Goal: Task Accomplishment & Management: Manage account settings

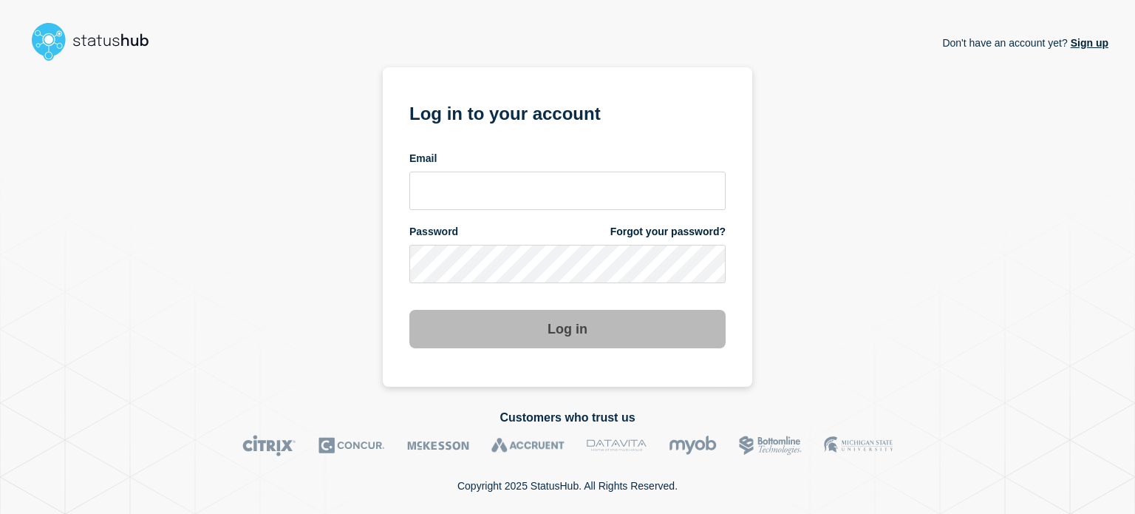
click at [588, 180] on input "email input" at bounding box center [567, 190] width 316 height 38
type input "[EMAIL_ADDRESS][DOMAIN_NAME]"
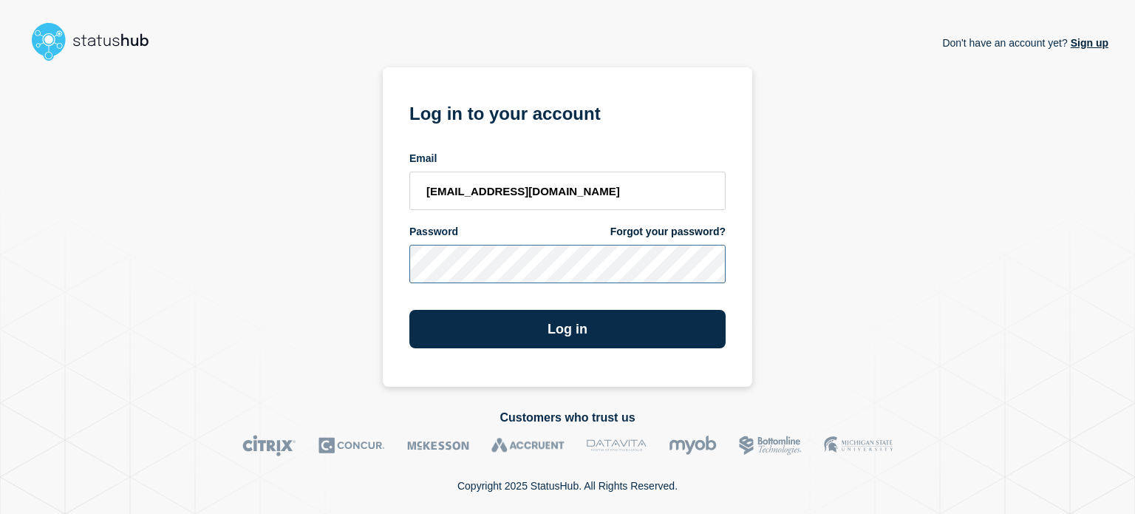
click at [409, 310] on button "Log in" at bounding box center [567, 329] width 316 height 38
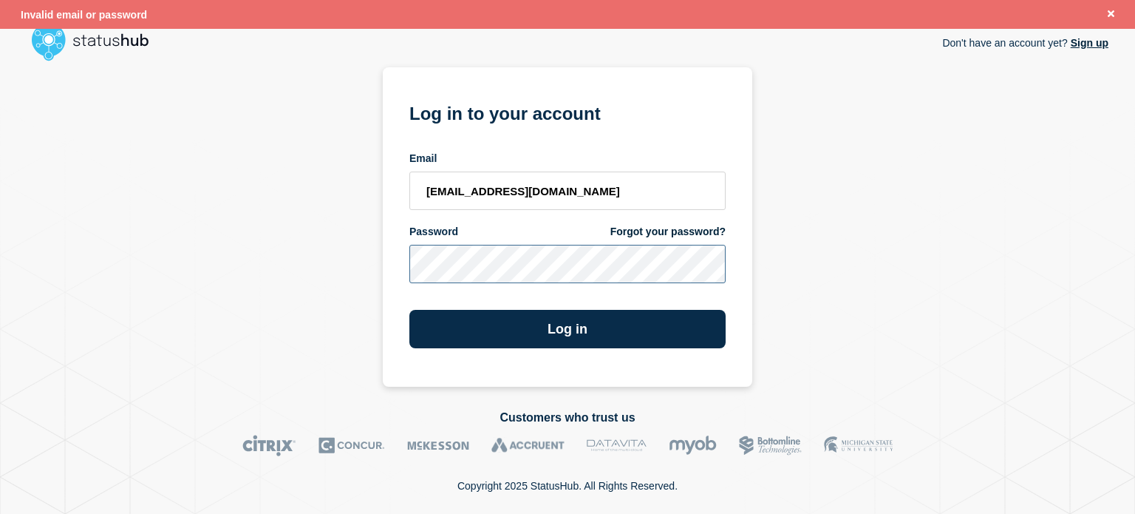
click at [225, 269] on div "Don't have an account yet? Sign up Log in to your account Email [EMAIL_ADDRESS]…" at bounding box center [568, 226] width 1082 height 319
click at [409, 310] on button "Log in" at bounding box center [567, 329] width 316 height 38
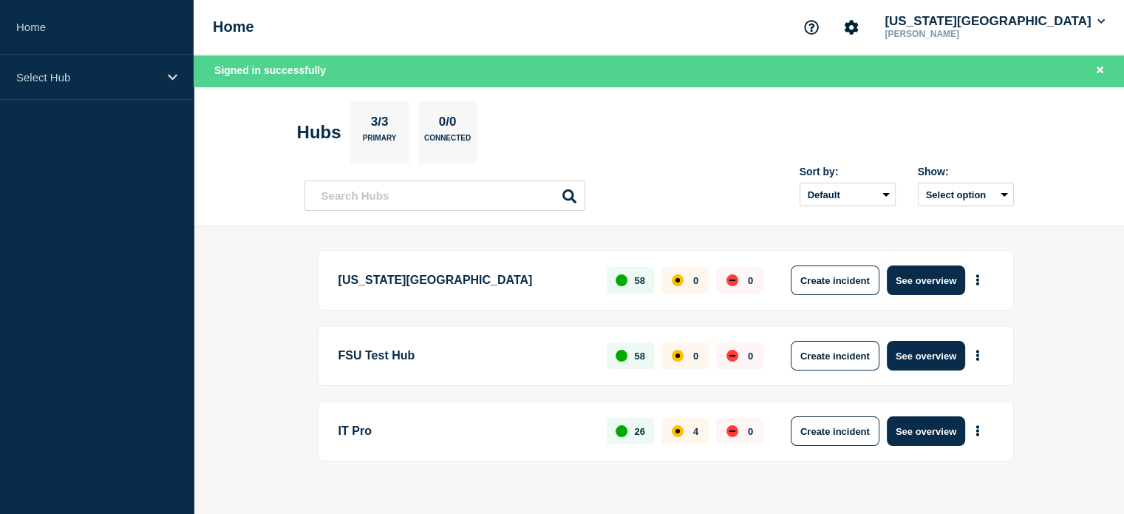
click at [437, 286] on p "[US_STATE][GEOGRAPHIC_DATA]" at bounding box center [464, 280] width 252 height 30
click at [836, 276] on button "Create incident" at bounding box center [835, 280] width 89 height 30
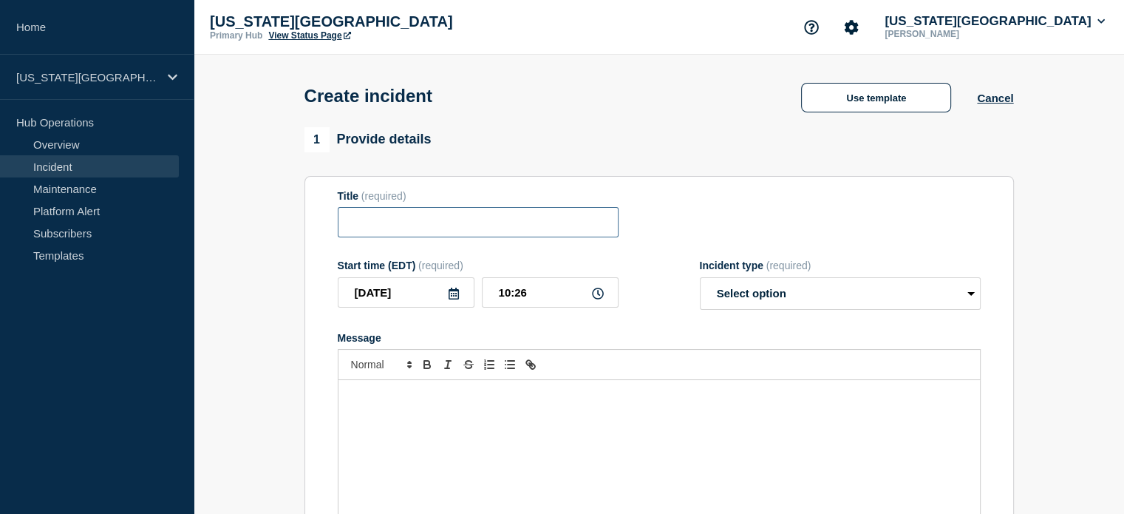
click at [438, 225] on input "Title" at bounding box center [478, 222] width 281 height 30
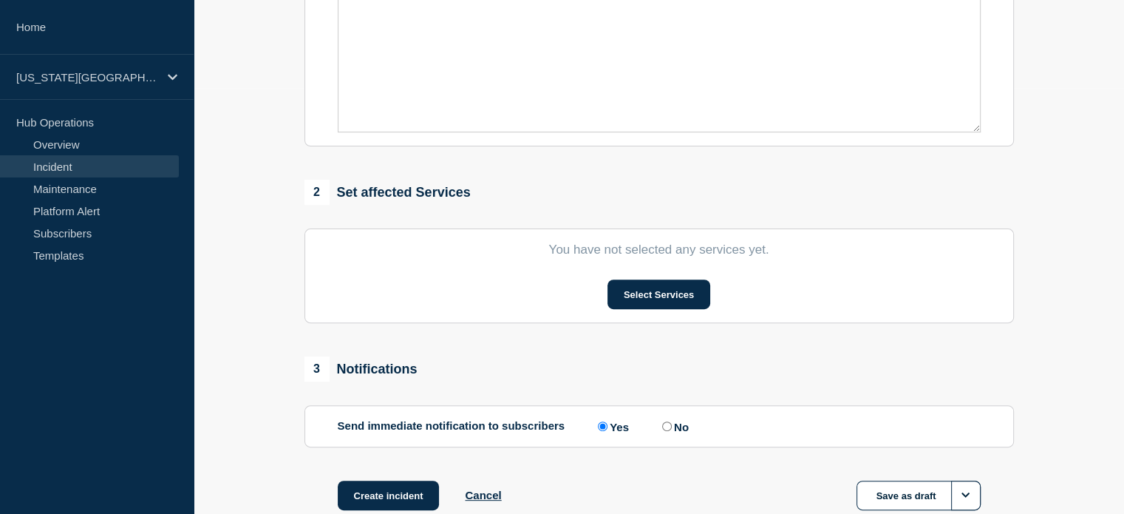
scroll to position [422, 0]
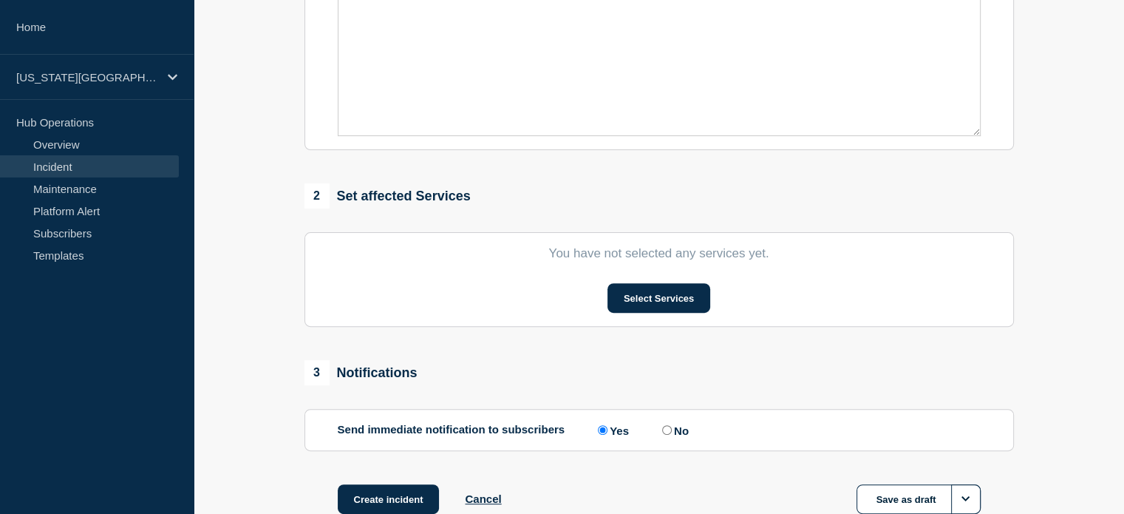
click at [634, 309] on button "Select Services" at bounding box center [659, 298] width 103 height 30
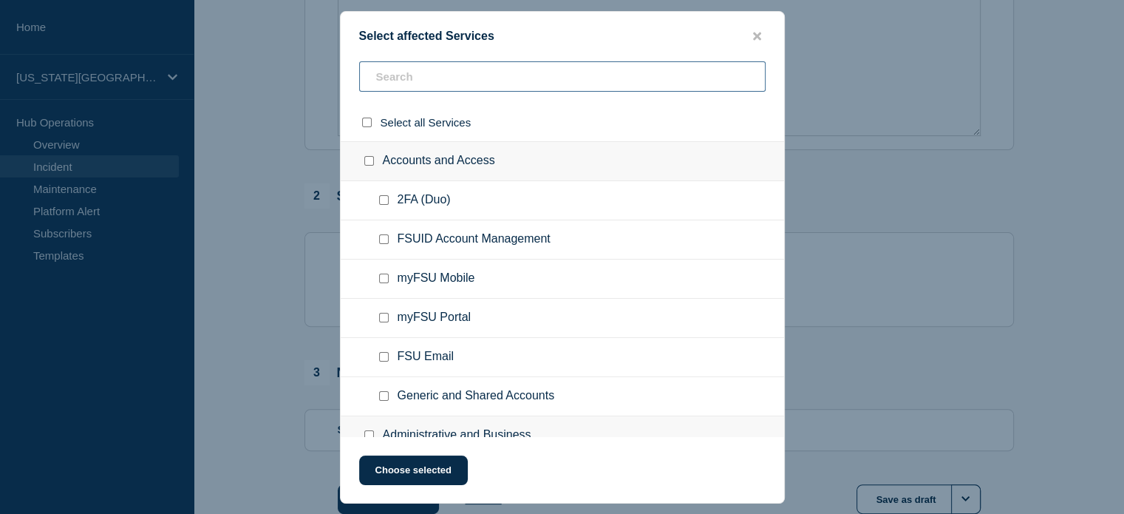
click at [578, 82] on input "text" at bounding box center [562, 76] width 406 height 30
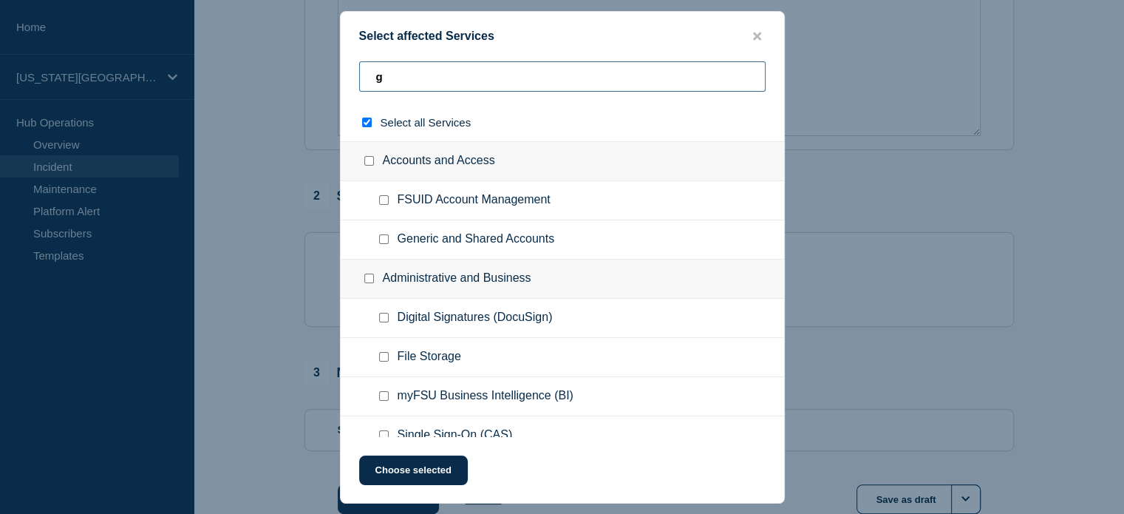
type input "gp"
checkbox input "true"
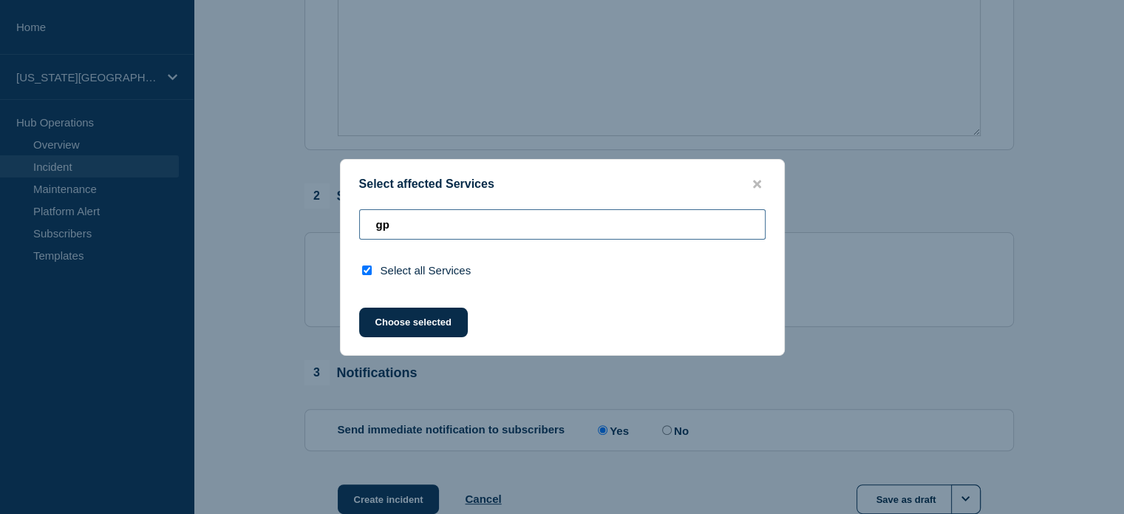
type input "g"
checkbox input "false"
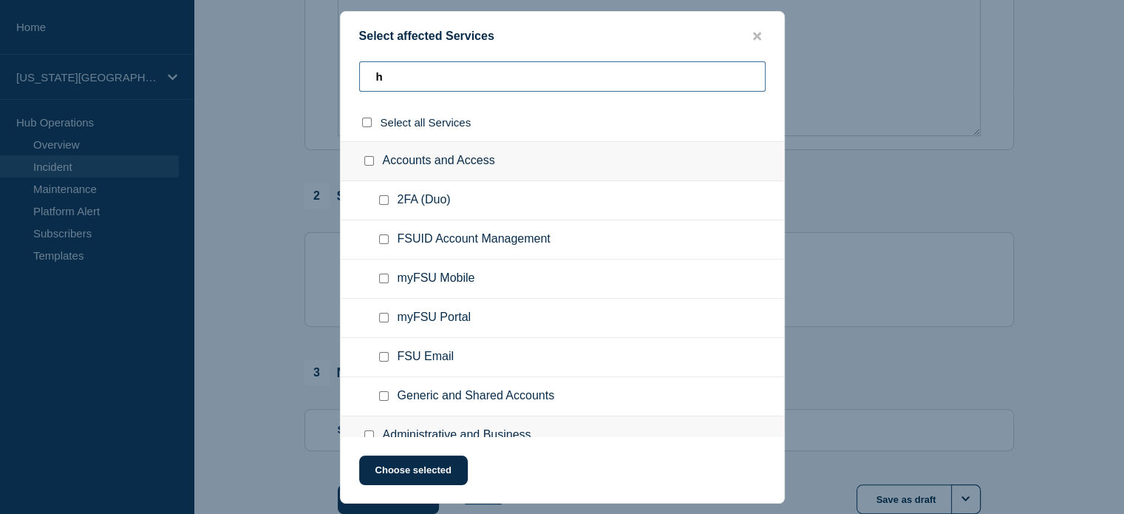
type input "hp"
checkbox input "true"
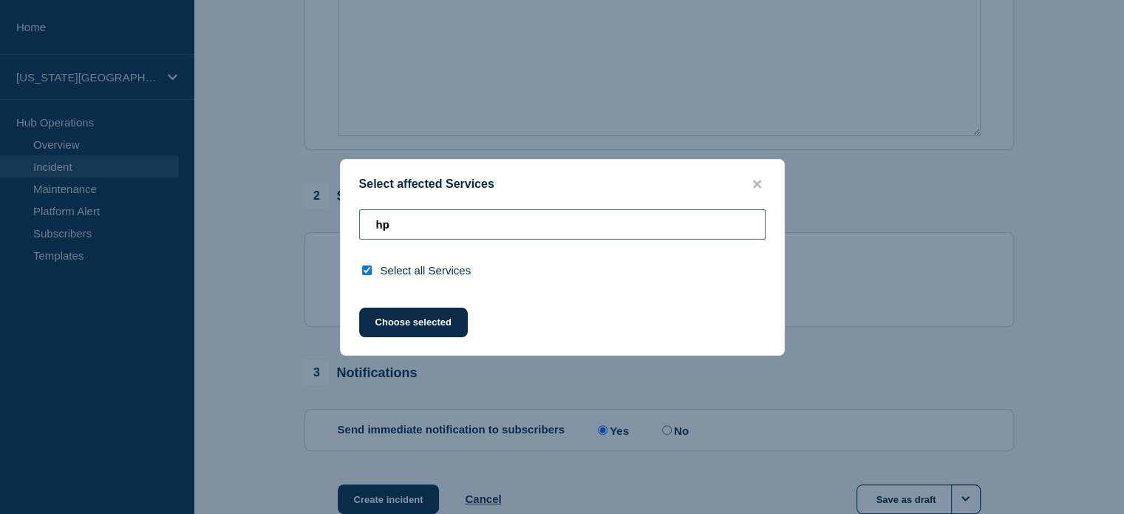
type input "h"
checkbox input "false"
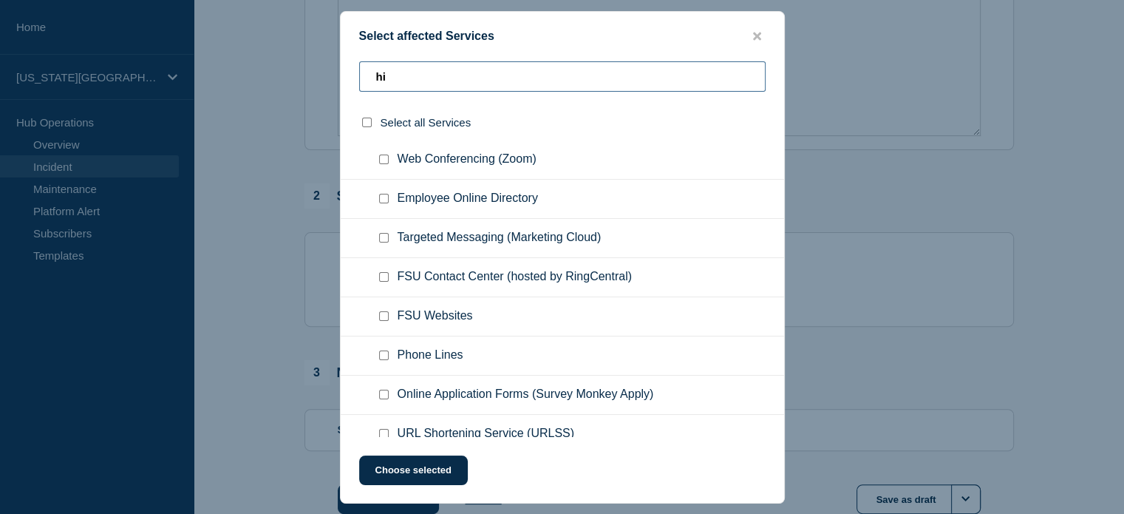
scroll to position [0, 0]
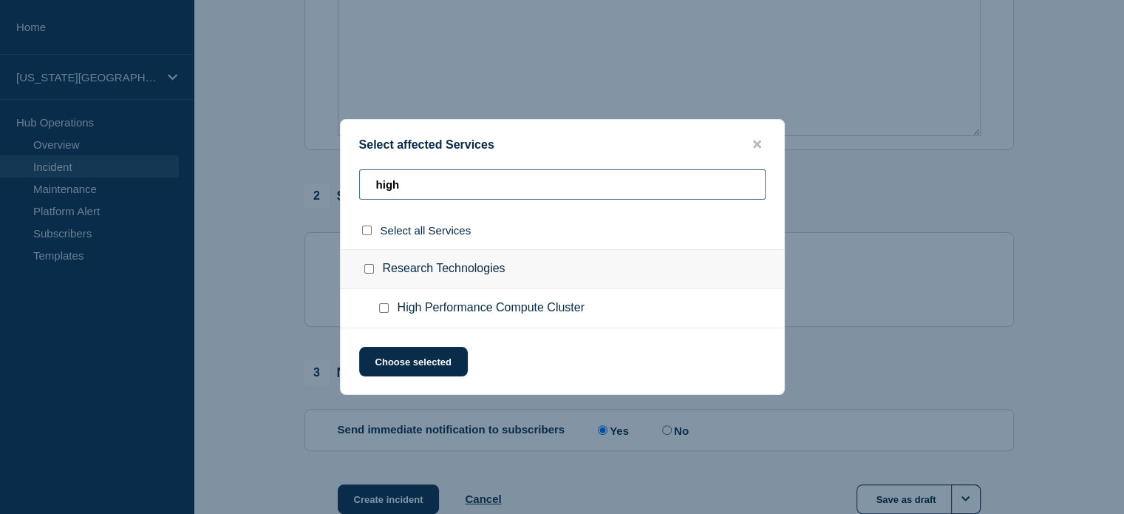
type input "high"
click at [385, 309] on input "High Performance Compute Cluster checkbox" at bounding box center [384, 308] width 10 height 10
checkbox input "true"
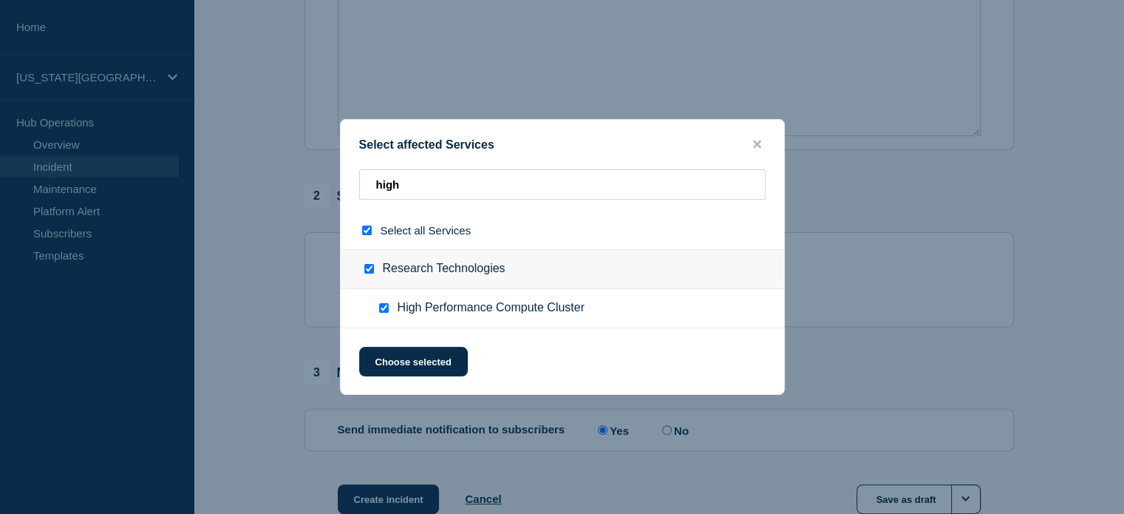
click at [409, 364] on button "Choose selected" at bounding box center [413, 362] width 109 height 30
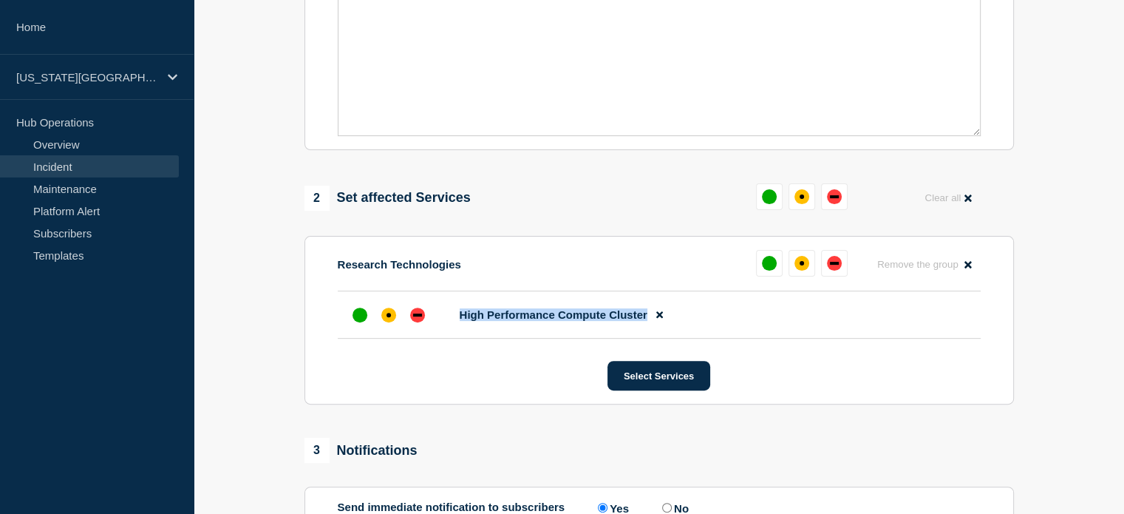
drag, startPoint x: 460, startPoint y: 319, endPoint x: 648, endPoint y: 319, distance: 187.7
click at [648, 319] on li "High Performance Compute Cluster" at bounding box center [659, 314] width 643 height 47
copy ul "High Performance Compute Cluster"
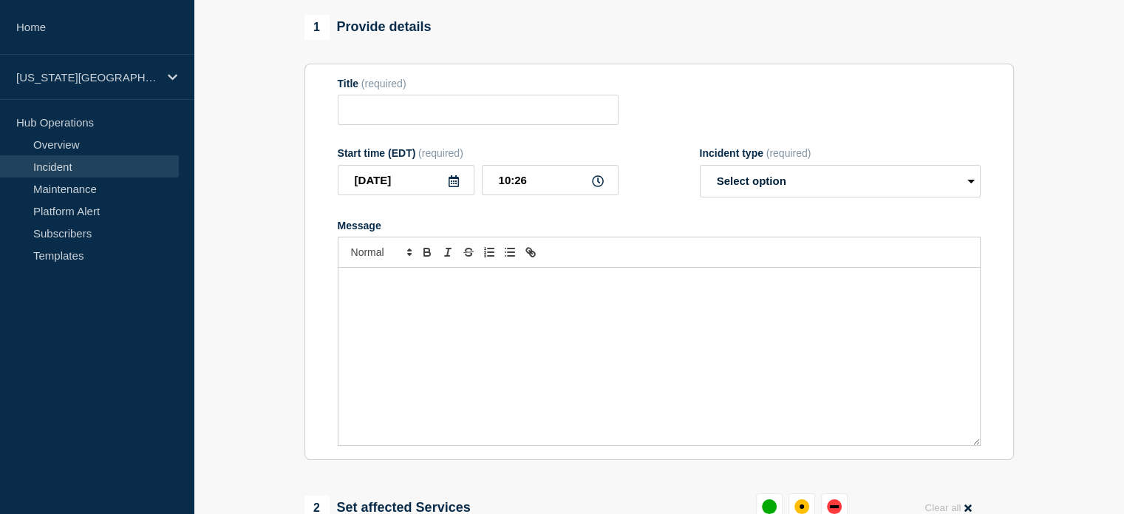
scroll to position [106, 0]
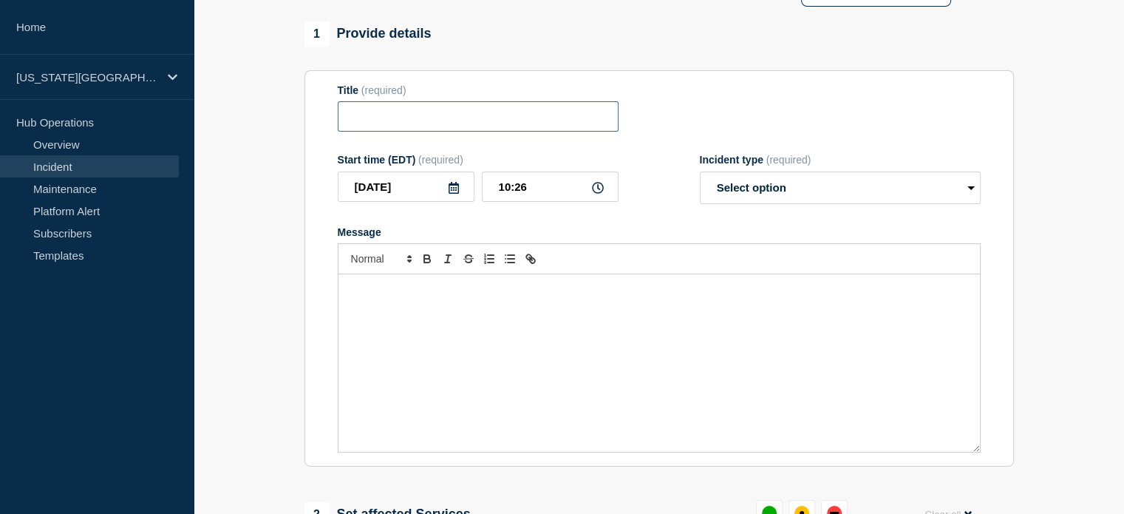
click at [517, 126] on input "Title" at bounding box center [478, 116] width 281 height 30
paste input "High Performance Compute Cluster"
type input "High Performance Compute Cluster"
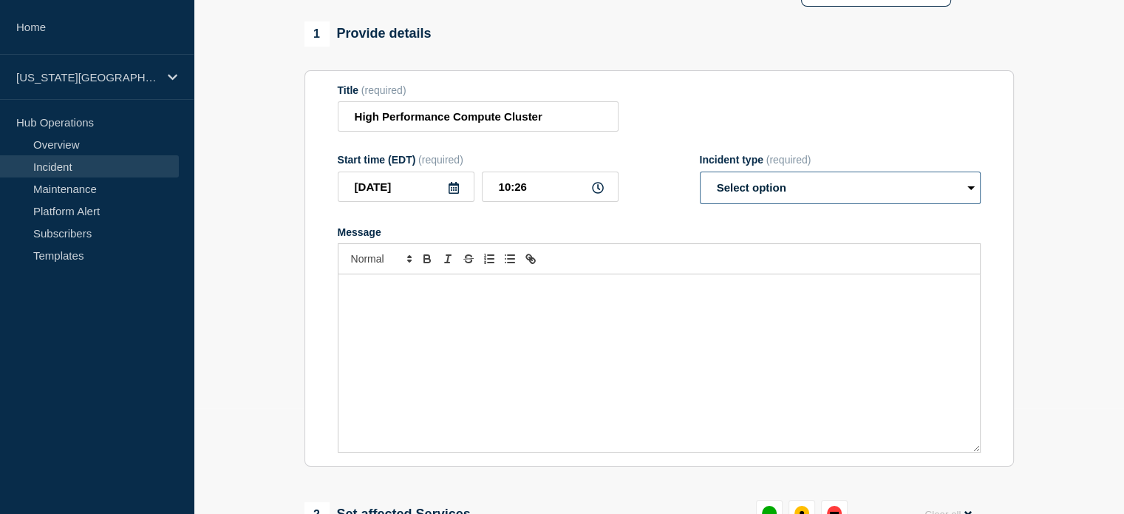
click at [822, 183] on select "Select option Investigating Identified Monitoring" at bounding box center [840, 187] width 281 height 33
click at [695, 384] on div "Message" at bounding box center [659, 362] width 642 height 177
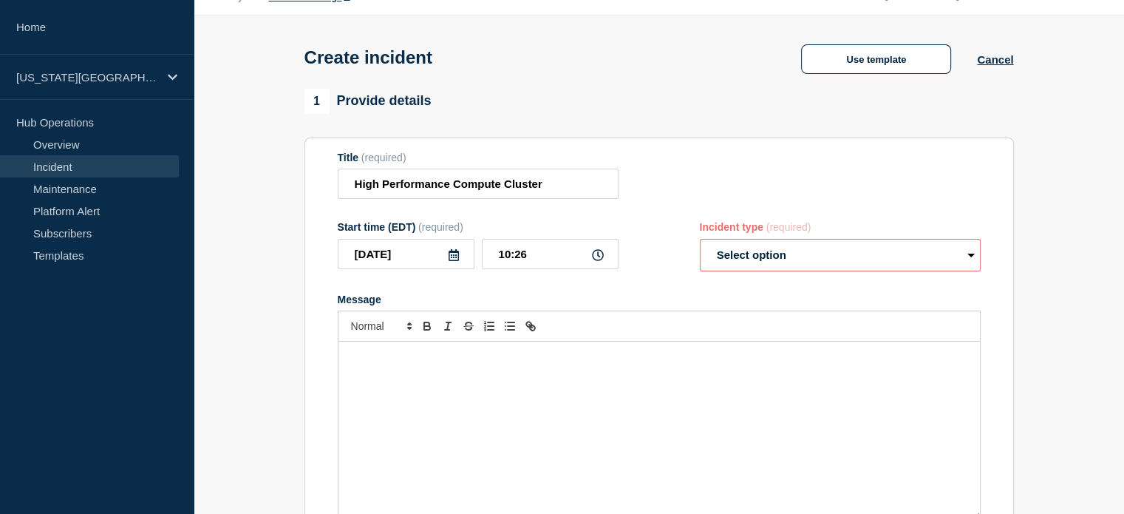
scroll to position [38, 0]
click at [860, 61] on button "Use template" at bounding box center [876, 59] width 150 height 30
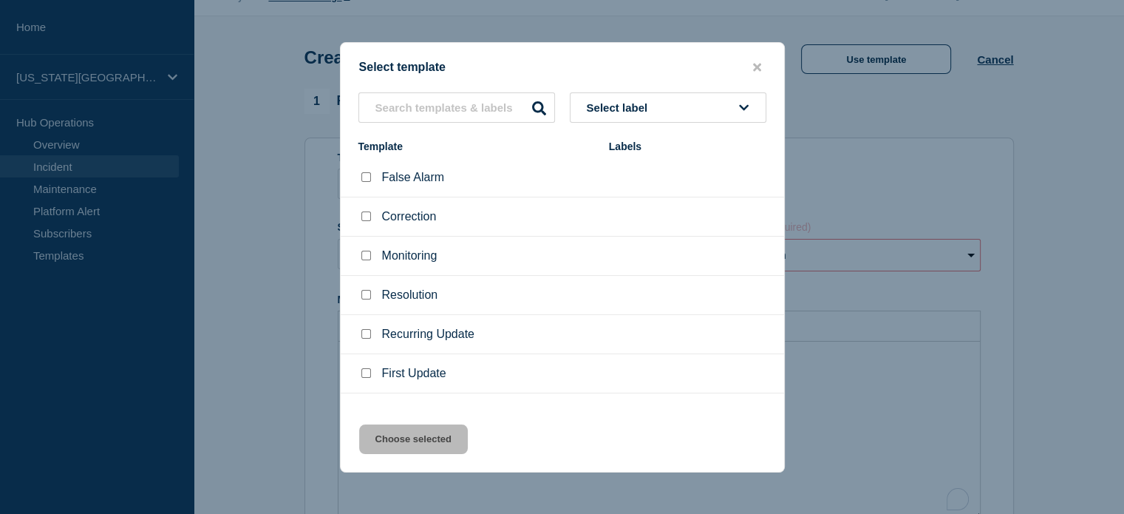
scroll to position [24, 0]
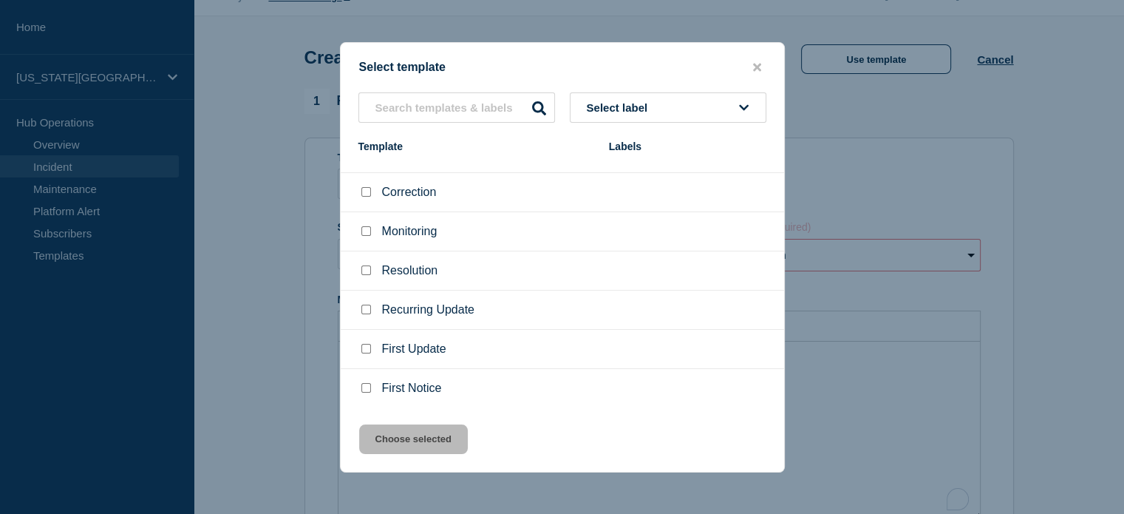
click at [367, 389] on input "First Notice checkbox" at bounding box center [366, 388] width 10 height 10
checkbox input "true"
click at [413, 437] on button "Choose selected" at bounding box center [413, 439] width 109 height 30
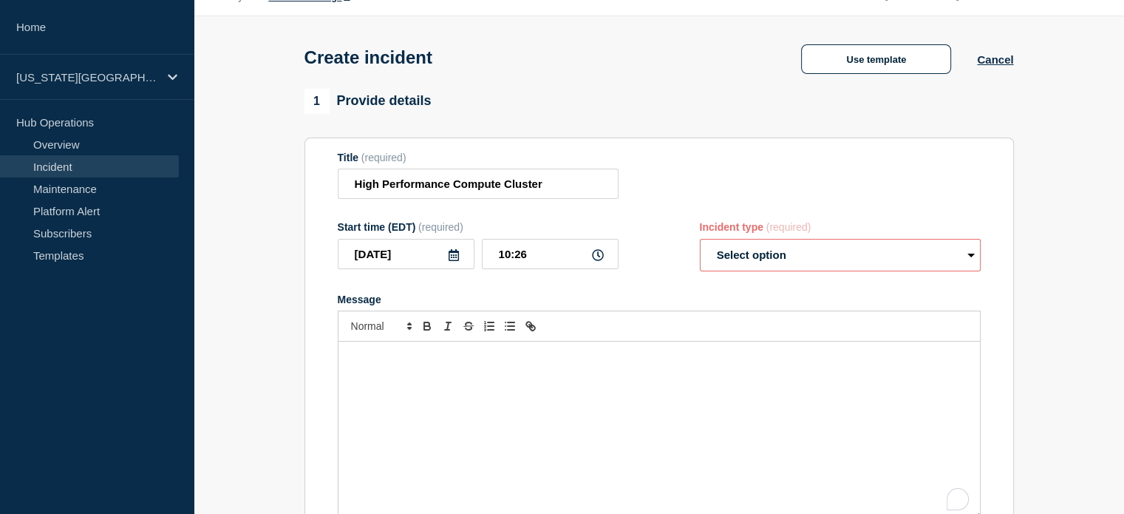
select select "investigating"
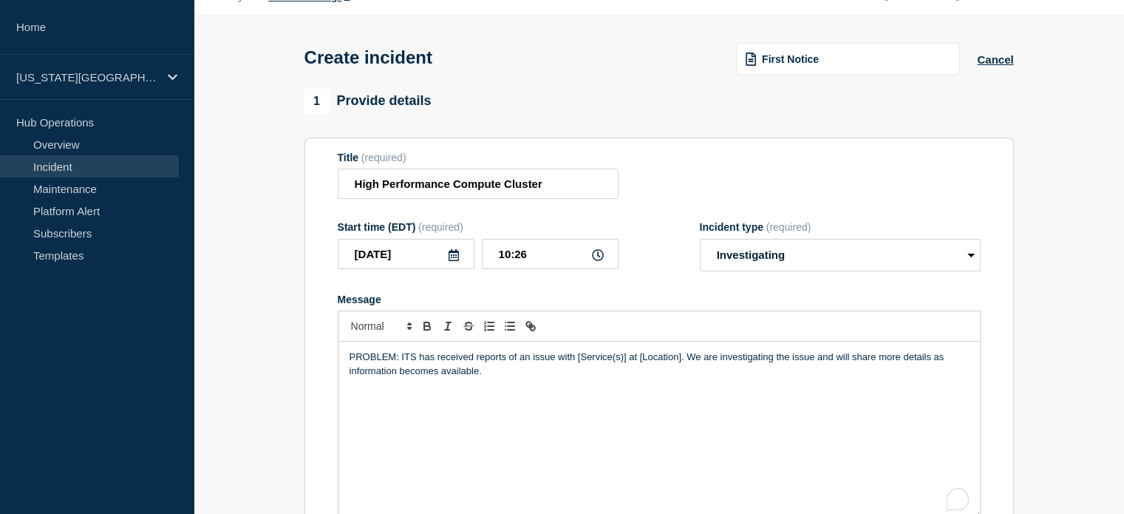
click at [582, 366] on p "PROBLEM: ITS has received reports of an issue with [Service(s)] at [Location]. …" at bounding box center [659, 363] width 619 height 27
click at [455, 415] on div "PROBLEM: ITS has received reports of an issue with the GPFS at [Location]. We a…" at bounding box center [659, 429] width 642 height 177
click at [619, 362] on p "PROBLEM: ITS has received reports of an issue with the GPFS at [Location]. We a…" at bounding box center [659, 363] width 619 height 27
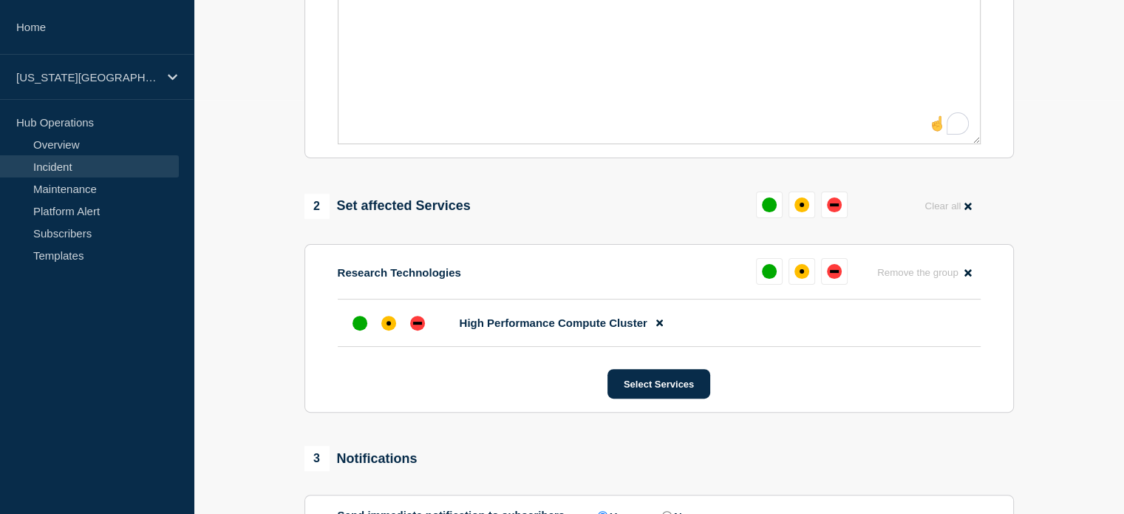
scroll to position [415, 0]
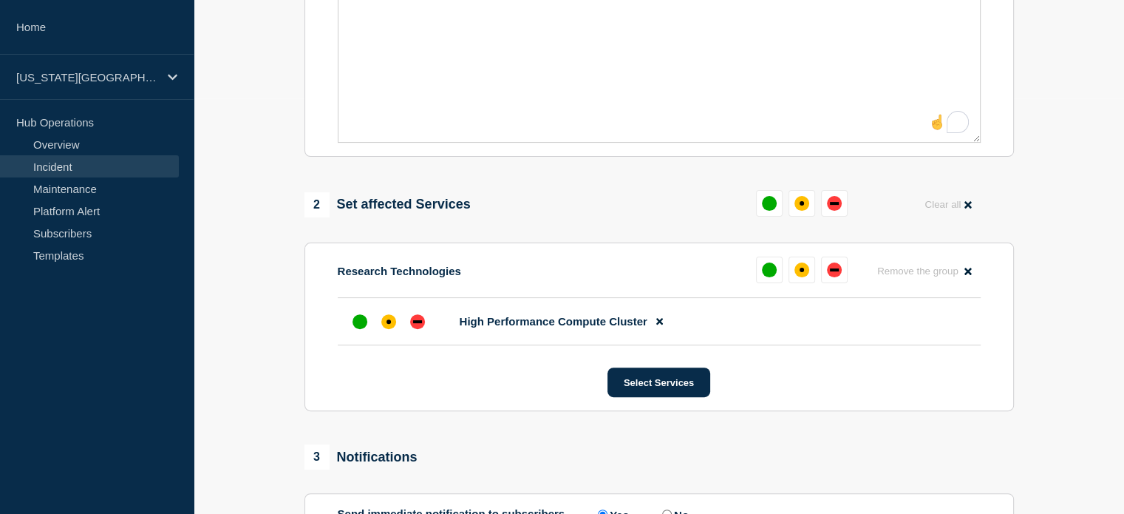
click at [156, 431] on aside "Home [US_STATE][GEOGRAPHIC_DATA] Hub Operations Overview Incident Maintenance P…" at bounding box center [97, 257] width 194 height 514
click at [245, 452] on section "1 Provide details Title (required) High Performance Compute Cluster Start time …" at bounding box center [659, 174] width 930 height 924
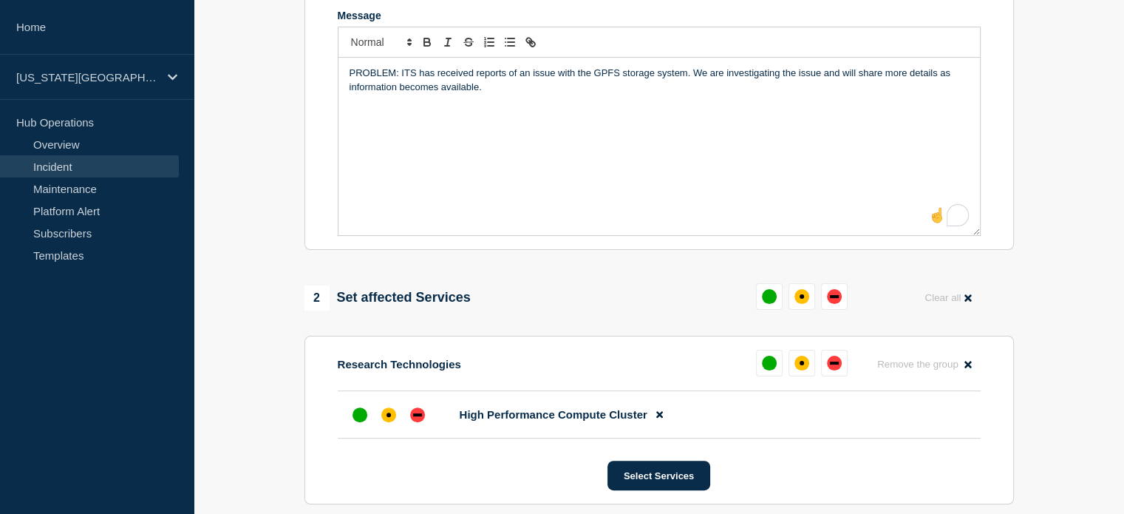
scroll to position [322, 0]
click at [395, 422] on div "affected" at bounding box center [388, 414] width 15 height 15
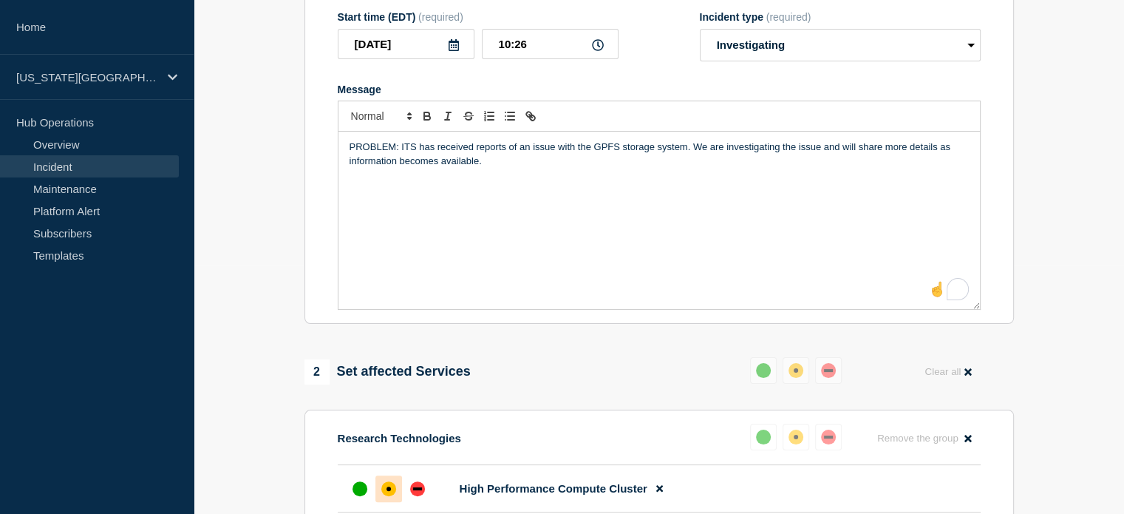
scroll to position [248, 0]
click at [568, 47] on input "10:26" at bounding box center [550, 45] width 137 height 30
click at [254, 153] on section "1 Provide details Title (required) High Performance Compute Cluster Start time …" at bounding box center [659, 342] width 930 height 924
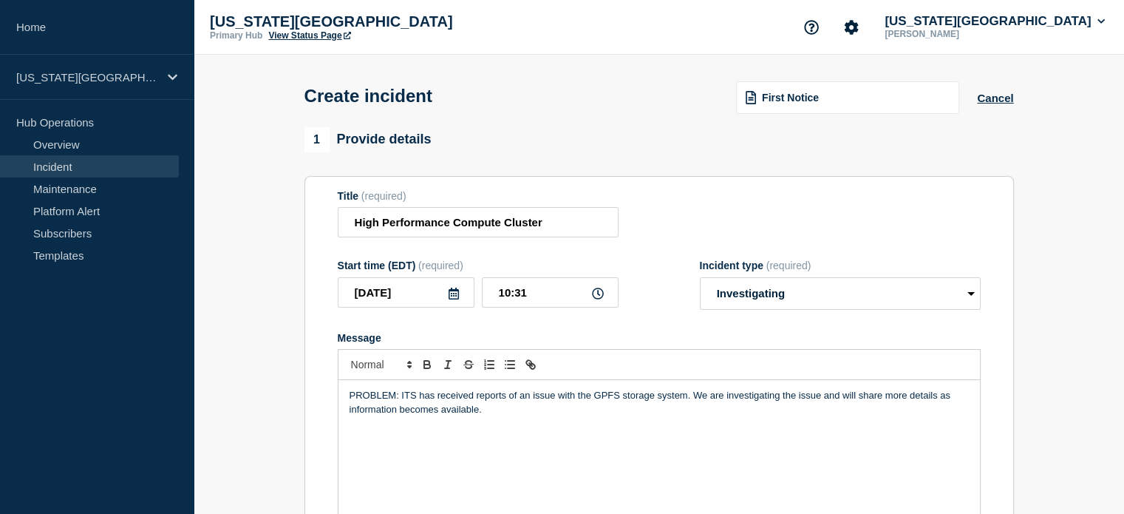
scroll to position [257, 0]
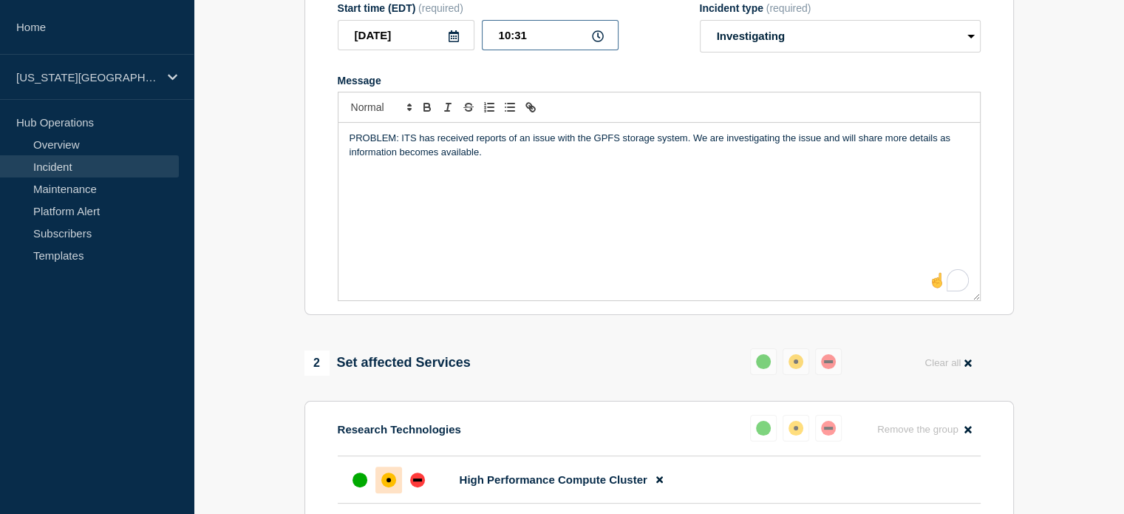
click at [550, 39] on input "10:31" at bounding box center [550, 35] width 137 height 30
type input "10:26"
click at [304, 238] on section "Title (required) High Performance Compute Cluster Start time (EDT) (required) […" at bounding box center [658, 117] width 709 height 397
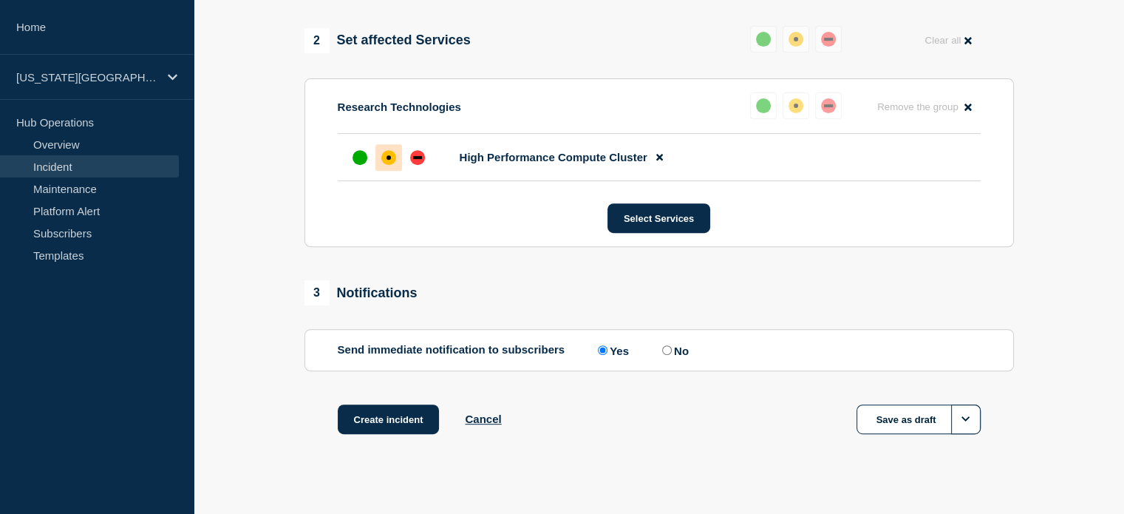
scroll to position [579, 0]
click at [1029, 385] on section "1 Provide details Title (required) High Performance Compute Cluster Start time …" at bounding box center [659, 10] width 930 height 924
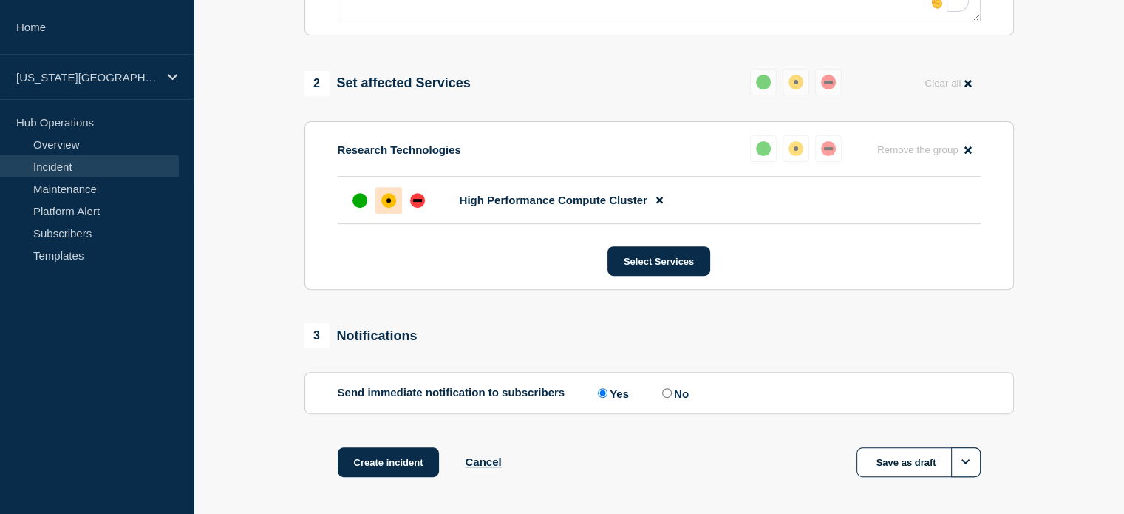
scroll to position [603, 0]
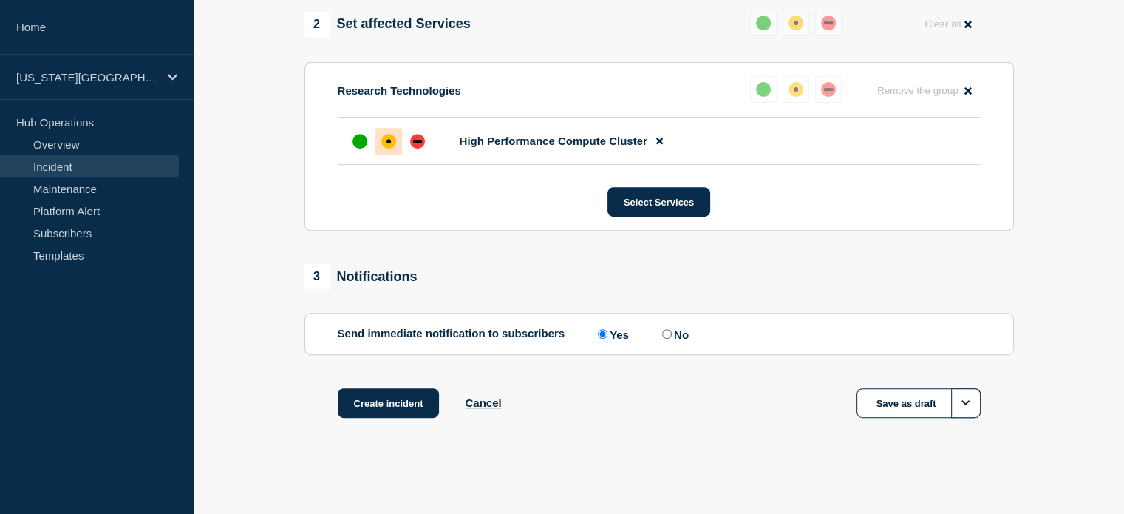
click at [391, 406] on button "Create incident" at bounding box center [389, 403] width 102 height 30
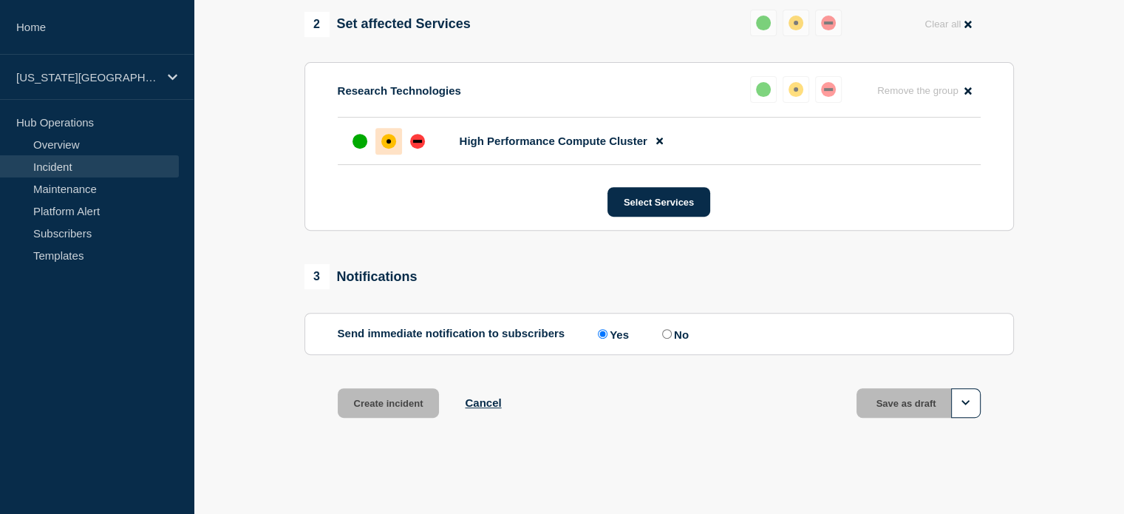
scroll to position [634, 0]
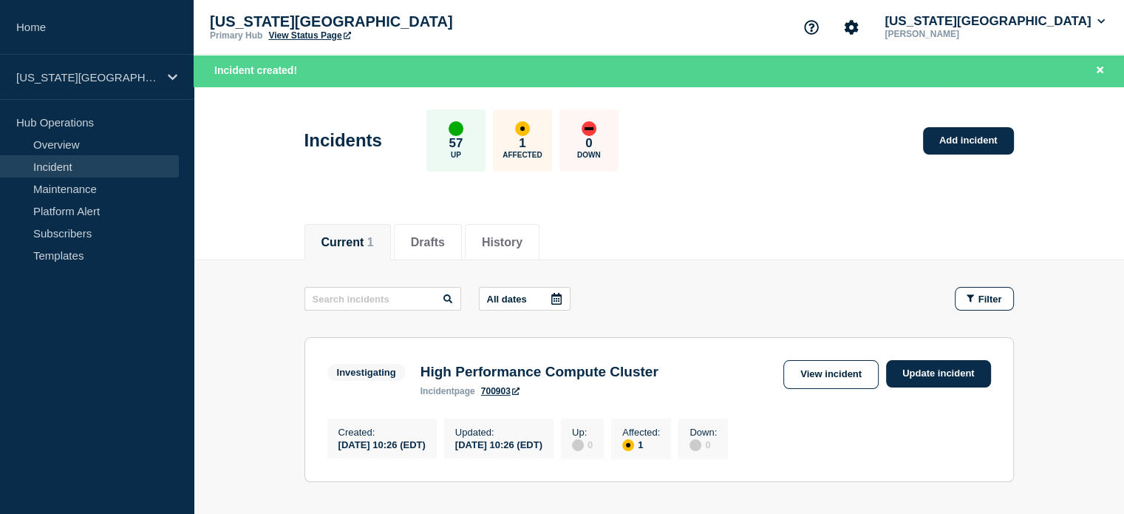
click at [762, 304] on div "All dates Filter" at bounding box center [658, 299] width 709 height 24
click at [904, 367] on link "Update incident" at bounding box center [938, 373] width 105 height 27
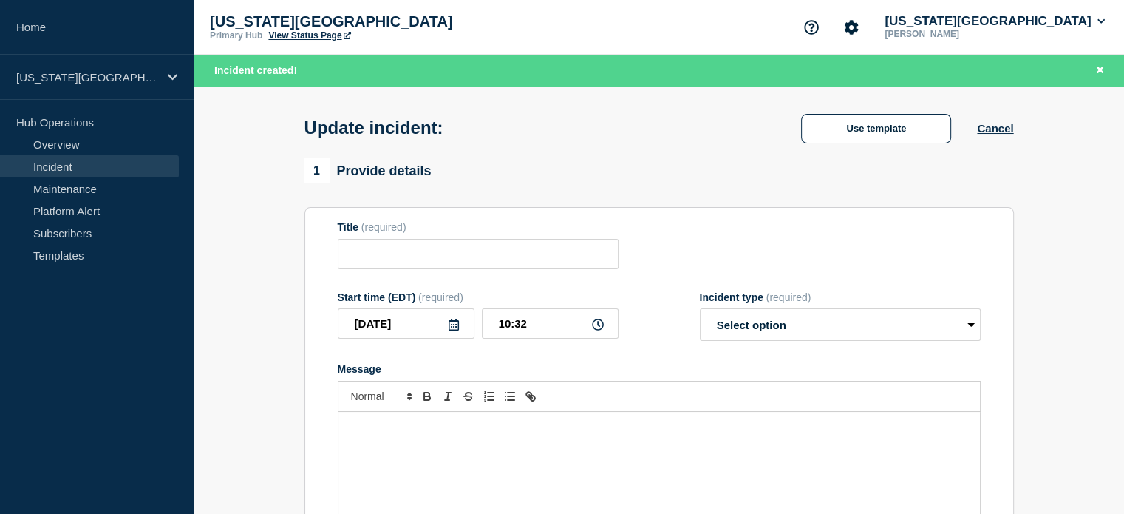
type input "High Performance Compute Cluster"
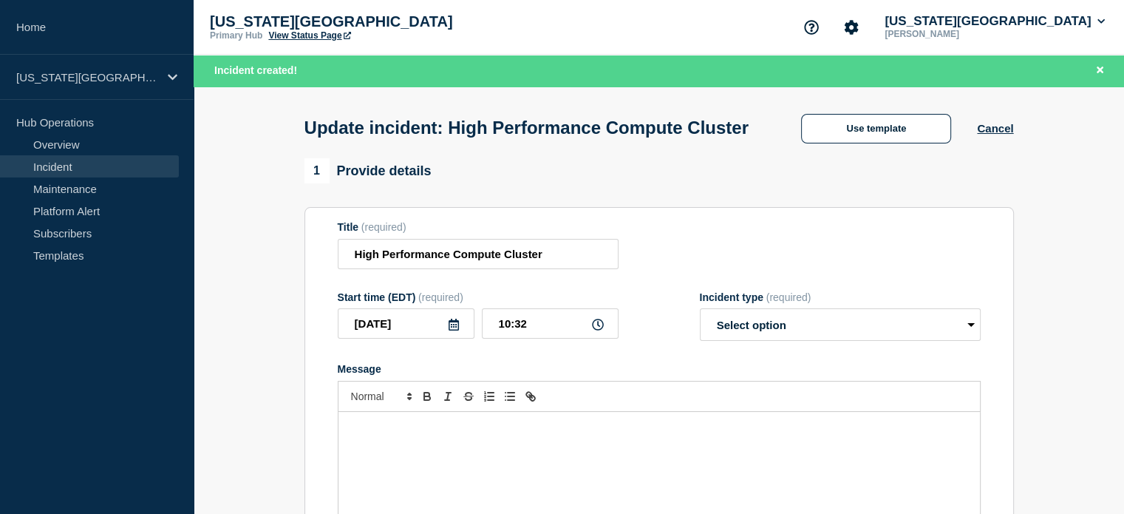
click at [875, 143] on button "Use template" at bounding box center [876, 129] width 150 height 30
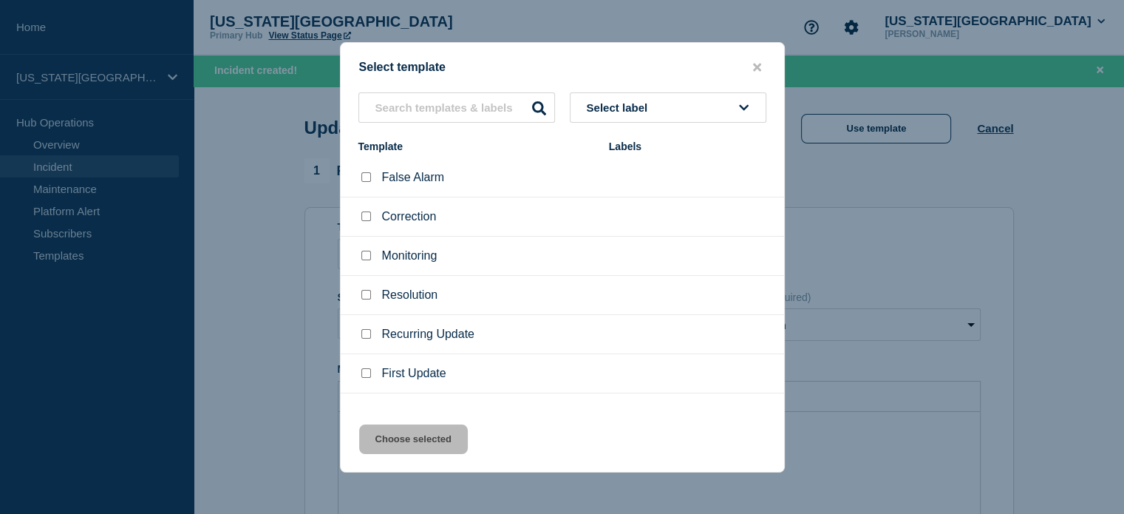
scroll to position [24, 0]
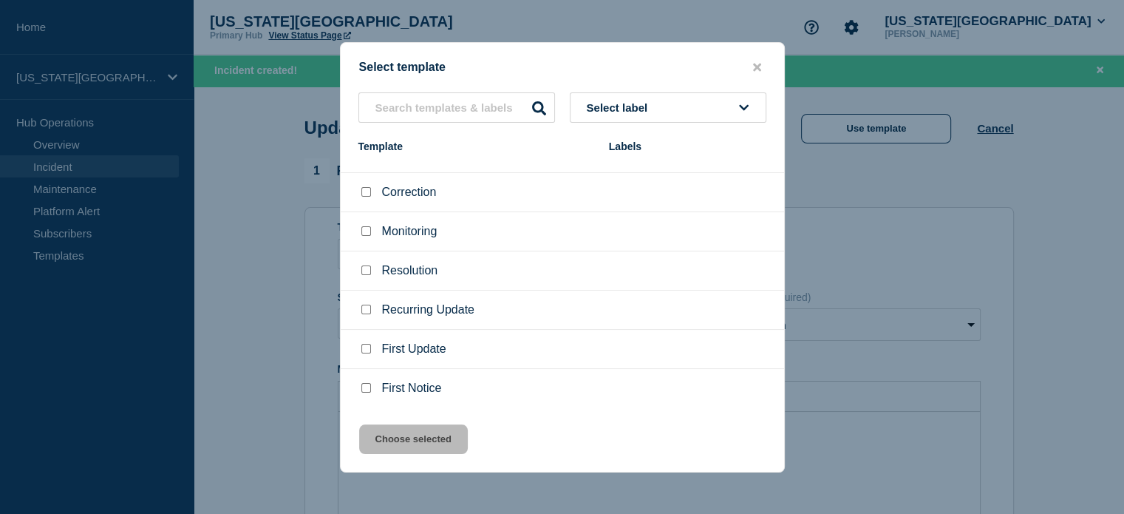
click at [370, 350] on div at bounding box center [365, 348] width 15 height 15
click at [366, 350] on input "First Update checkbox" at bounding box center [366, 349] width 10 height 10
checkbox input "true"
click at [410, 443] on button "Choose selected" at bounding box center [413, 439] width 109 height 30
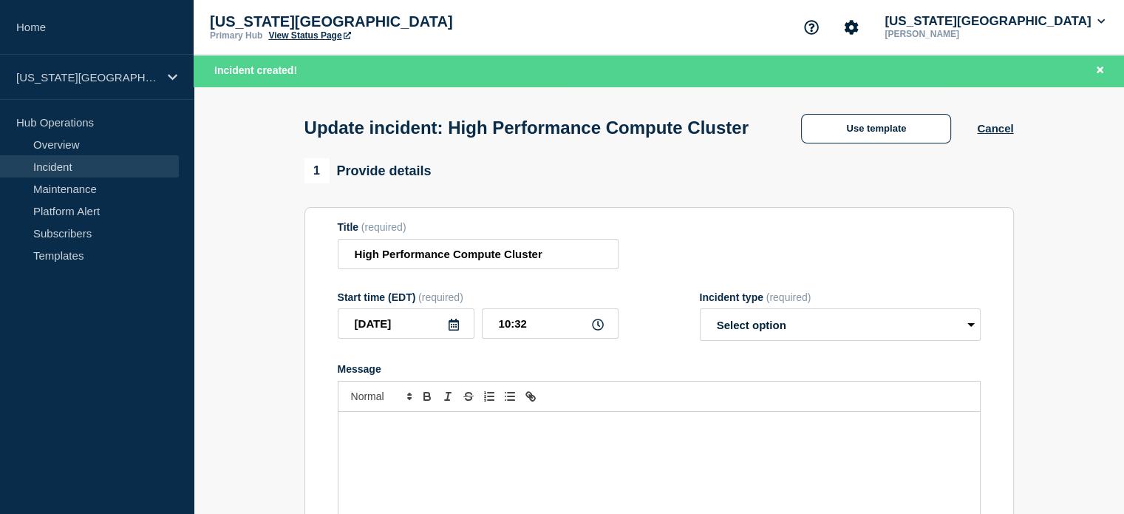
select select "identified"
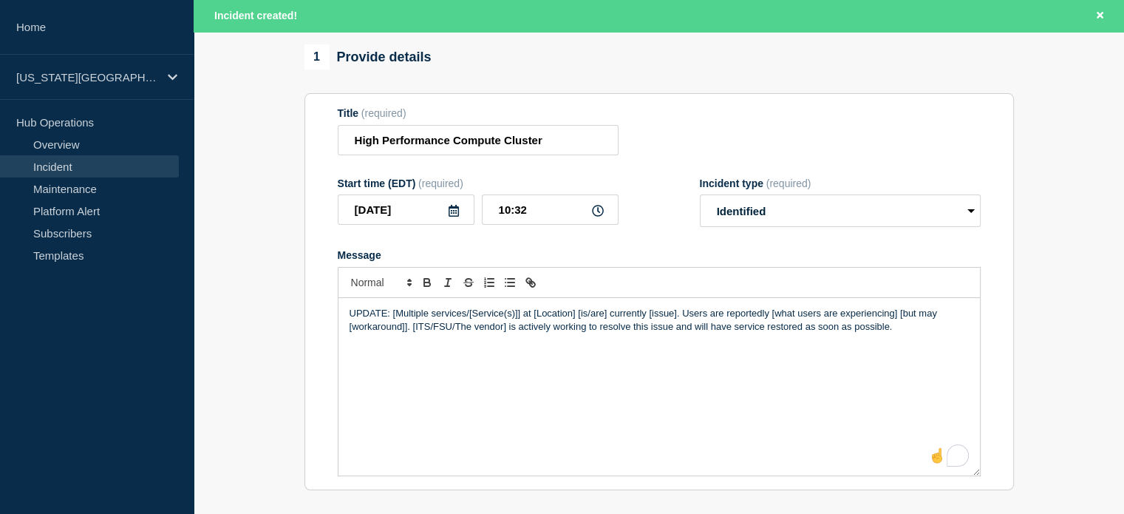
scroll to position [204, 0]
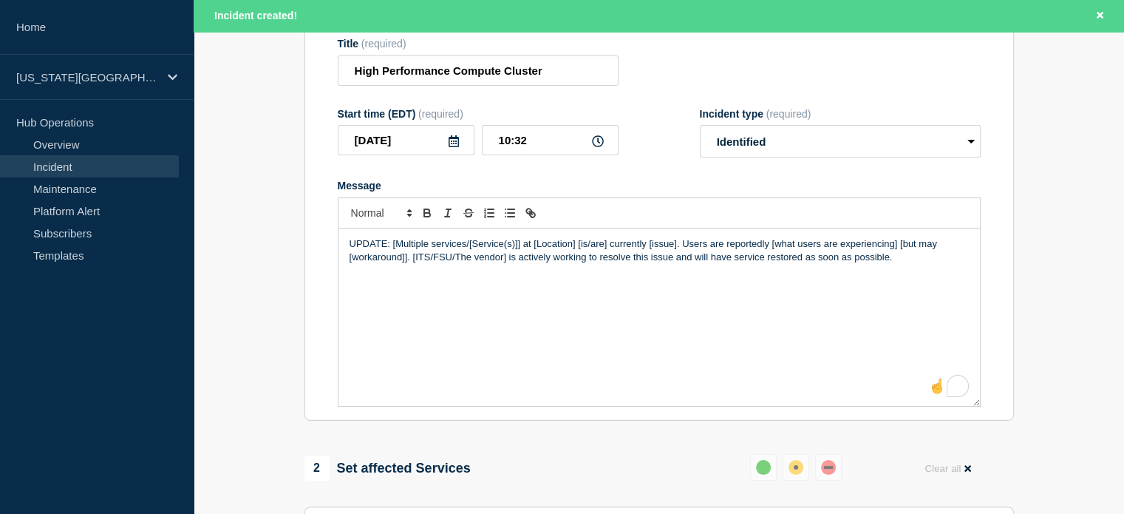
click at [395, 256] on p "UPDATE: [Multiple services/[Service(s)]] at [Location] [is/are] currently [issu…" at bounding box center [659, 250] width 619 height 27
drag, startPoint x: 414, startPoint y: 510, endPoint x: 1088, endPoint y: 469, distance: 675.2
click at [1088, 469] on section "1 Provide details Title (required) High Performance Compute Cluster Start time …" at bounding box center [659, 497] width 930 height 1044
click at [251, 378] on section "1 Provide details Title (required) High Performance Compute Cluster Start time …" at bounding box center [659, 497] width 930 height 1044
click at [690, 253] on p "UPDATE: The GPFS Storage System is currently affected. Users are reportedly [wh…" at bounding box center [659, 250] width 619 height 27
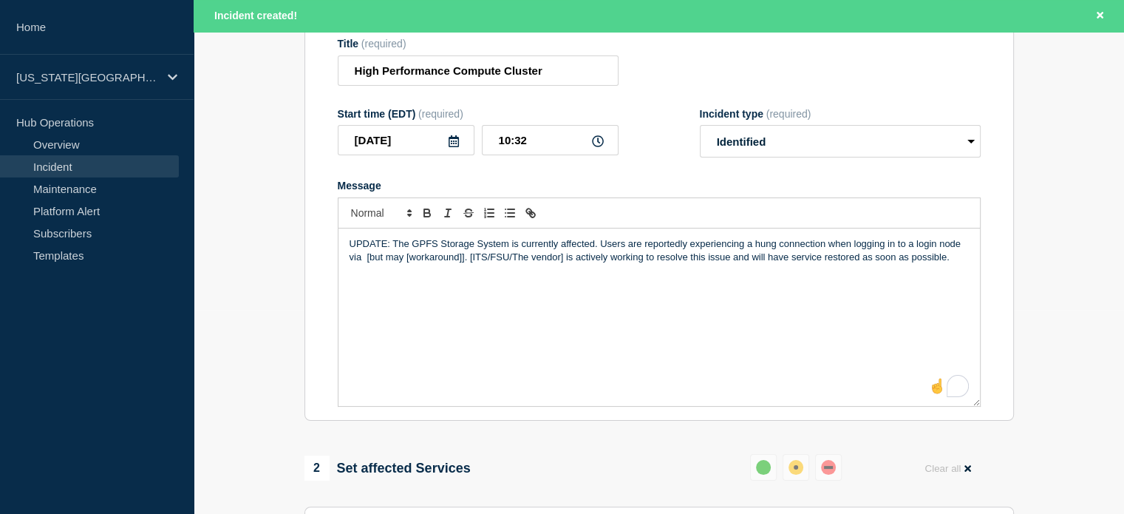
click at [361, 256] on p "UPDATE: The GPFS Storage System is currently affected. Users are reportedly exp…" at bounding box center [659, 250] width 619 height 27
click at [397, 267] on p "UPDATE: The GPFS Storage System is currently affected. Users are reportedly exp…" at bounding box center [659, 257] width 619 height 41
click at [475, 278] on p "UPDATE: The GPFS Storage System is currently affected. Users are reportedly exp…" at bounding box center [659, 257] width 619 height 41
drag, startPoint x: 512, startPoint y: 267, endPoint x: 577, endPoint y: 273, distance: 65.4
click at [577, 273] on p "UPDATE: The GPFS Storage System is currently affected. Users are reportedly exp…" at bounding box center [659, 257] width 619 height 41
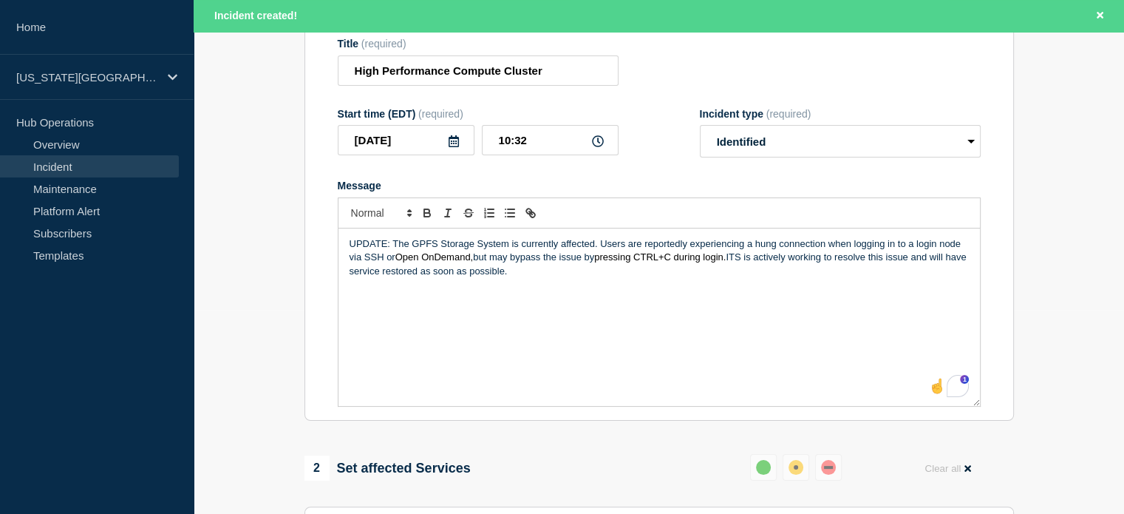
click at [528, 316] on div "UPDATE: The GPFS Storage System is currently affected. Users are reportedly exp…" at bounding box center [659, 316] width 642 height 177
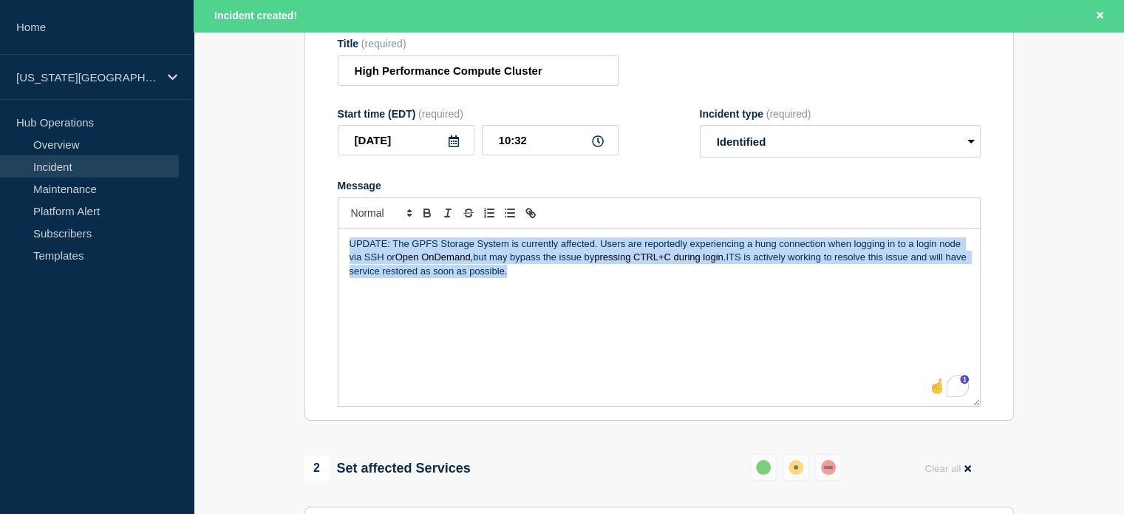
copy p "UPDATE: The GPFS Storage System is currently affected. Users are reportedly exp…"
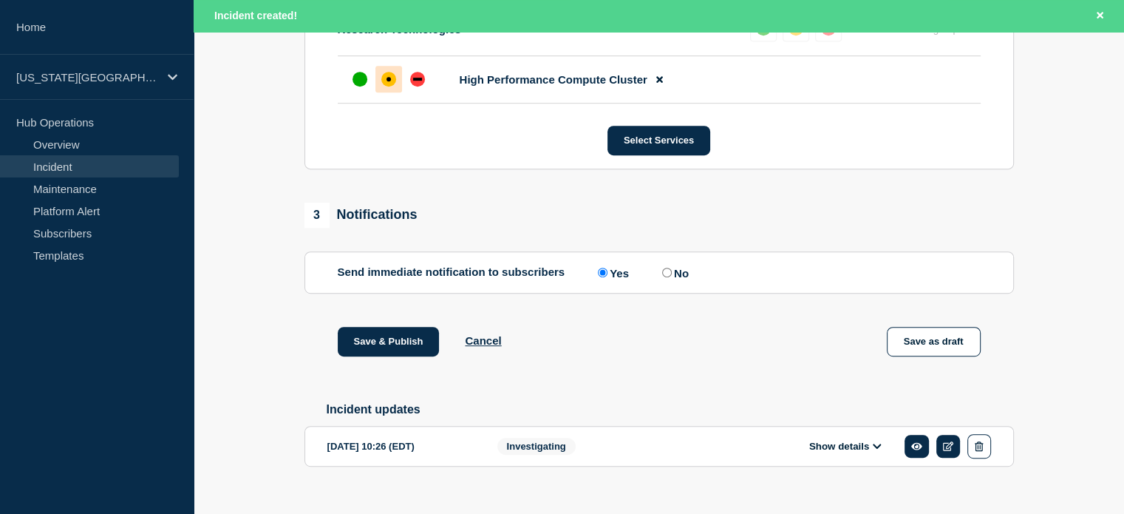
scroll to position [741, 0]
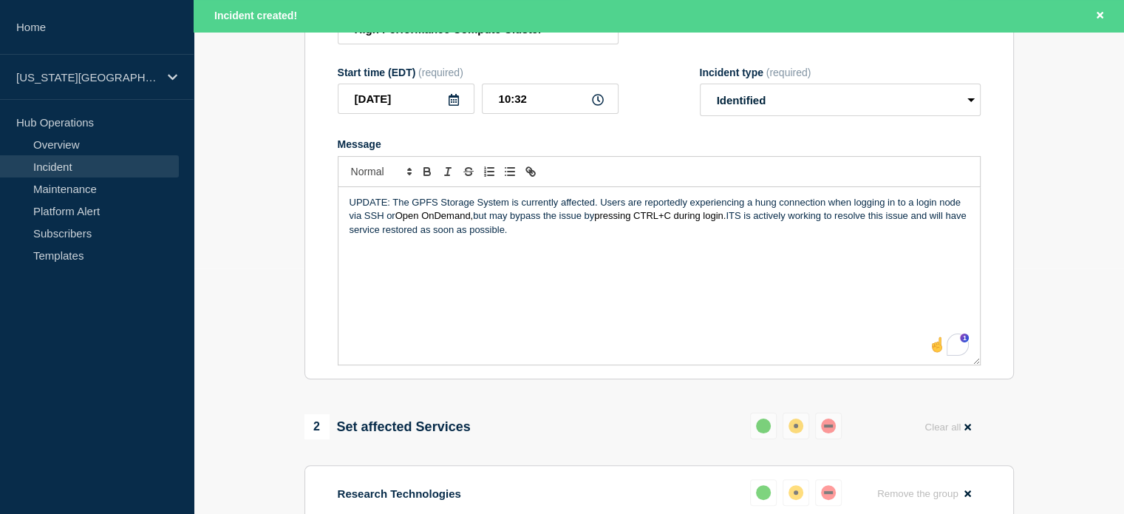
scroll to position [0, 0]
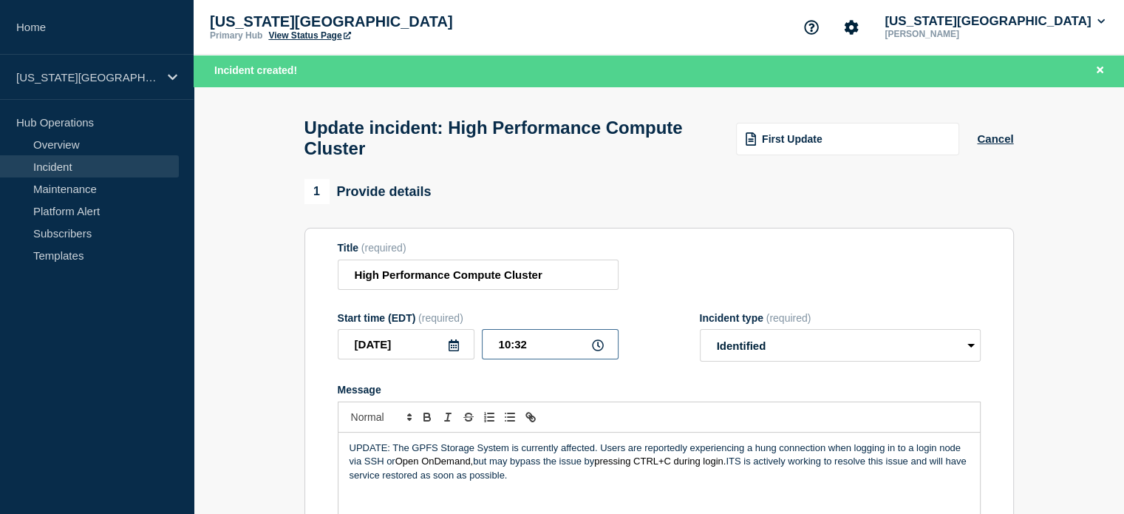
click at [553, 348] on input "10:32" at bounding box center [550, 344] width 137 height 30
type input "10:35"
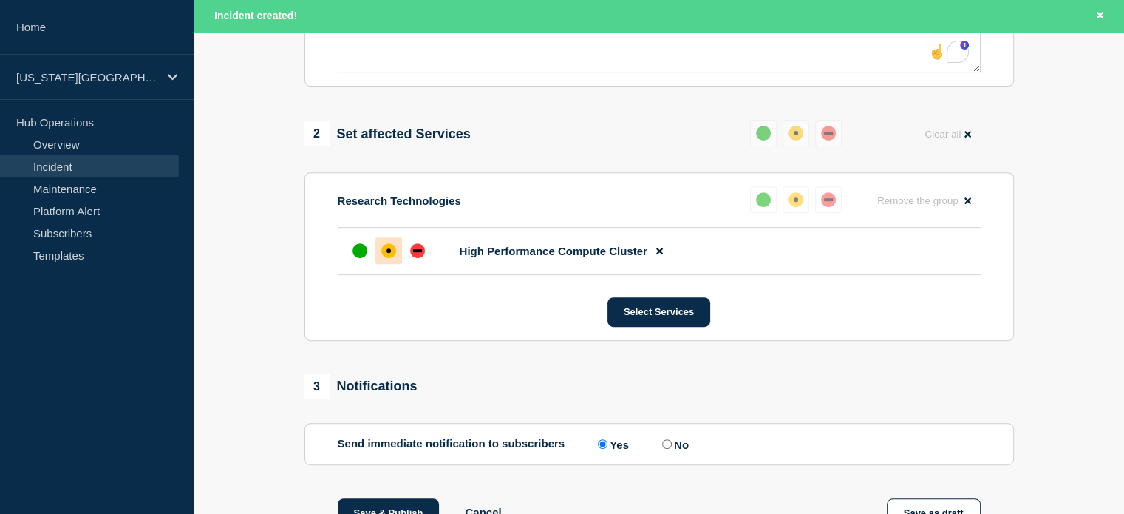
scroll to position [562, 0]
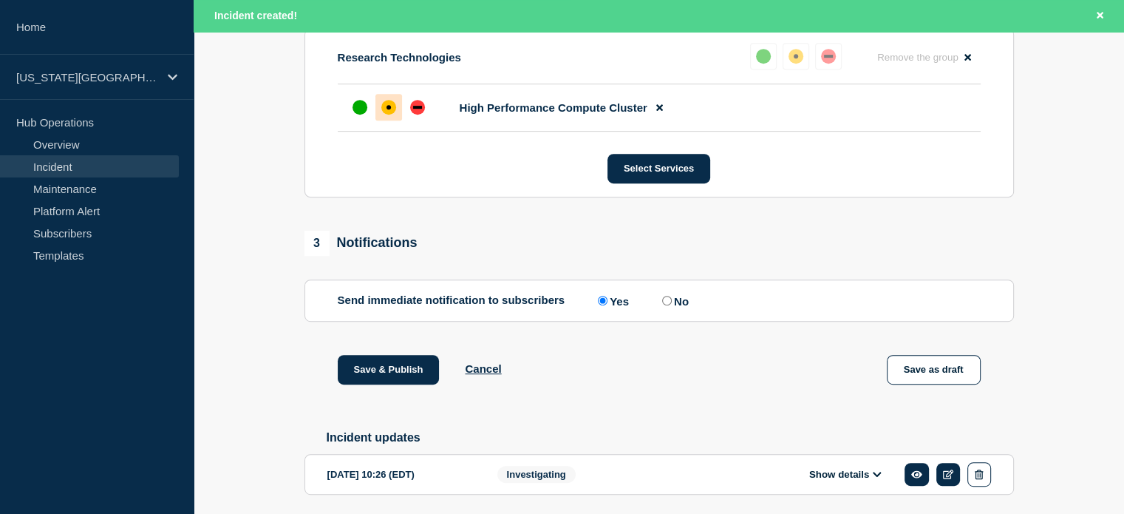
click at [399, 384] on button "Save & Publish" at bounding box center [389, 370] width 102 height 30
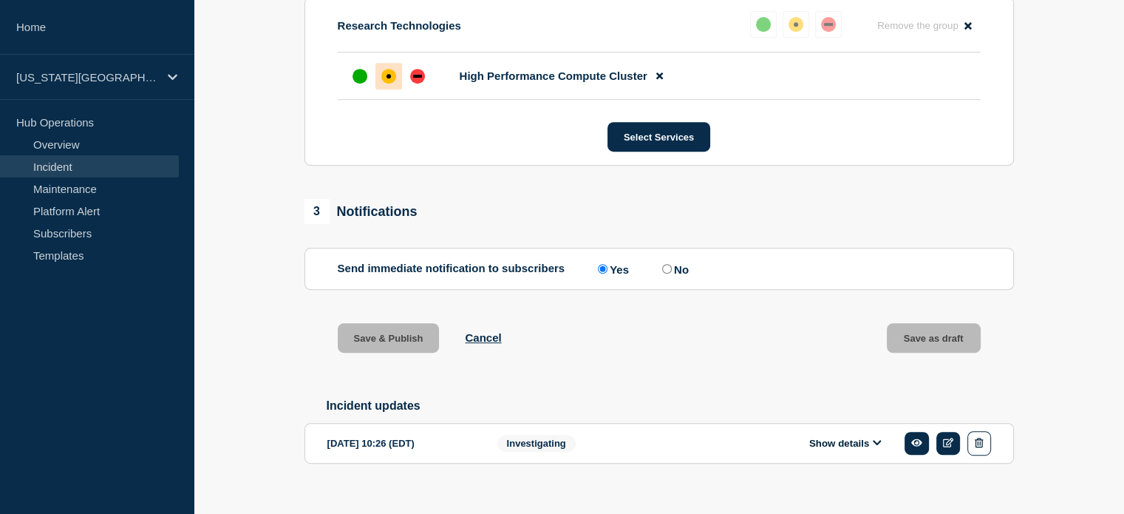
scroll to position [650, 0]
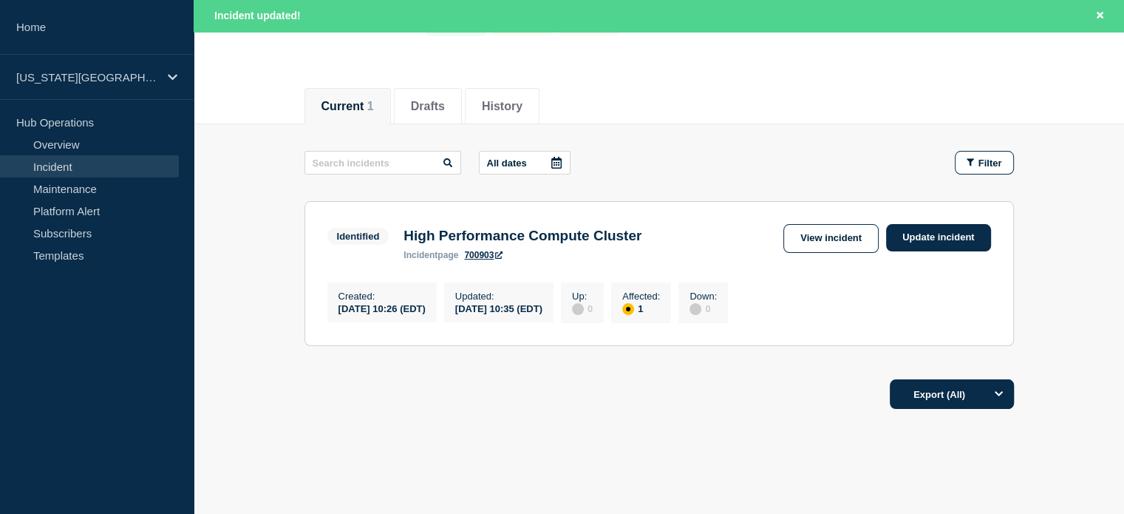
scroll to position [135, 0]
click at [918, 234] on link "Update incident" at bounding box center [938, 238] width 105 height 27
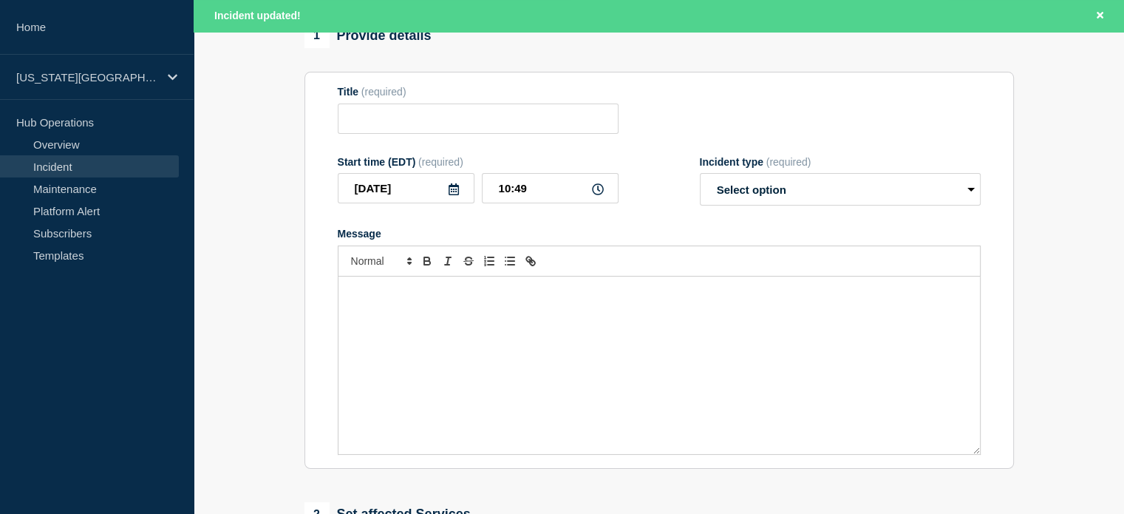
type input "High Performance Compute Cluster"
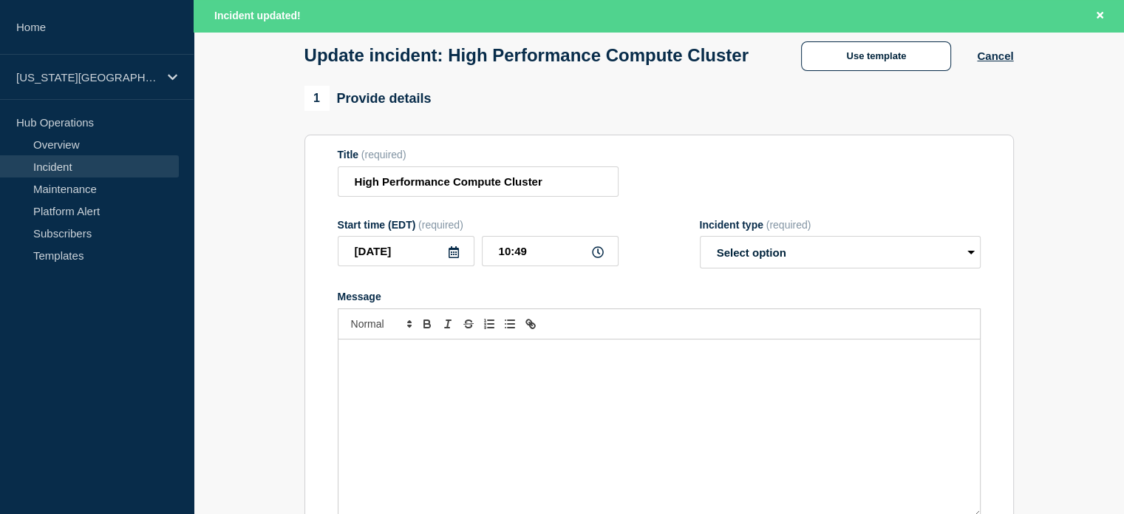
click at [877, 71] on button "Use template" at bounding box center [876, 56] width 150 height 30
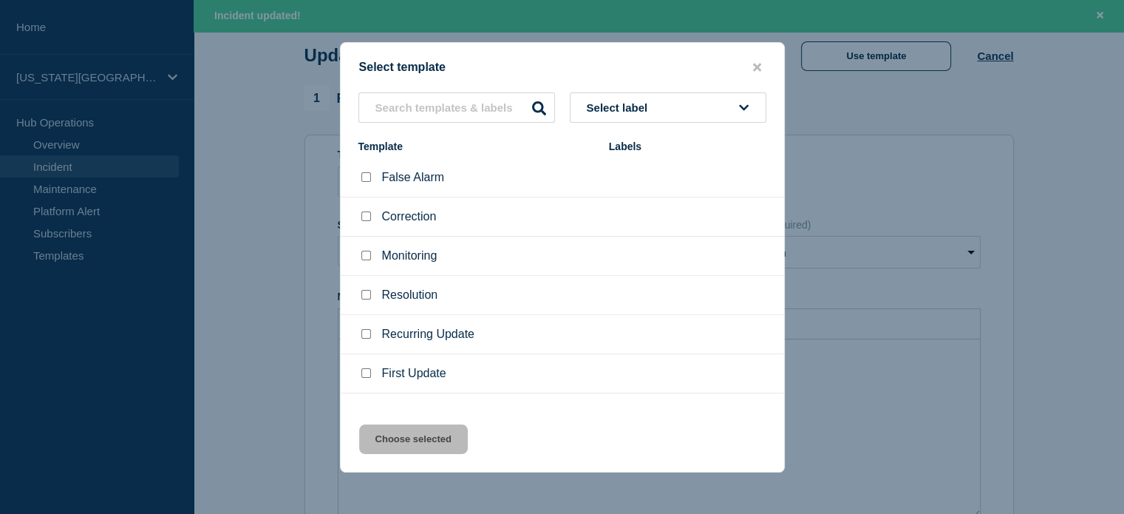
scroll to position [24, 0]
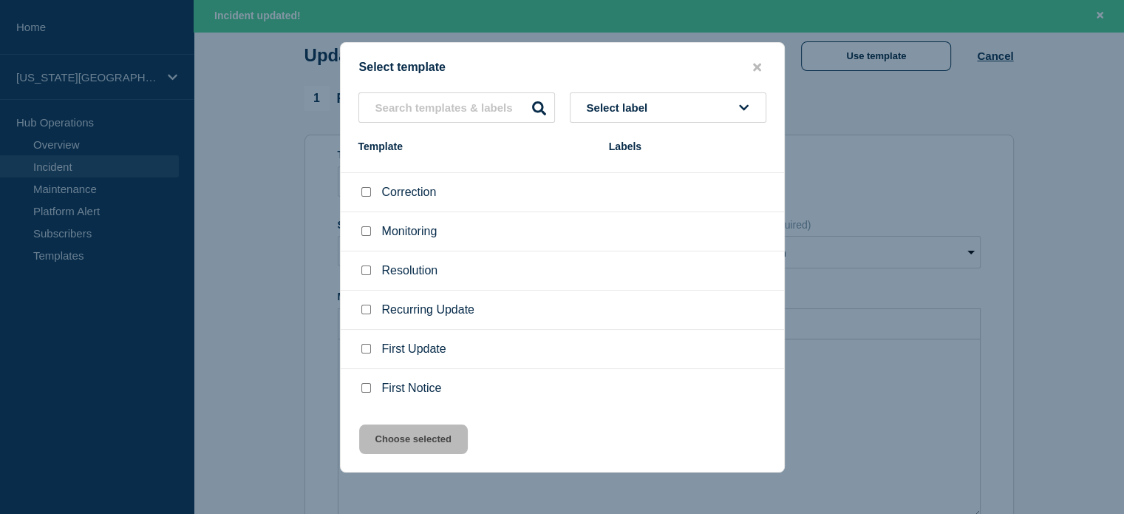
click at [368, 231] on input "Monitoring checkbox" at bounding box center [366, 231] width 10 height 10
checkbox input "true"
click at [407, 444] on button "Choose selected" at bounding box center [413, 439] width 109 height 30
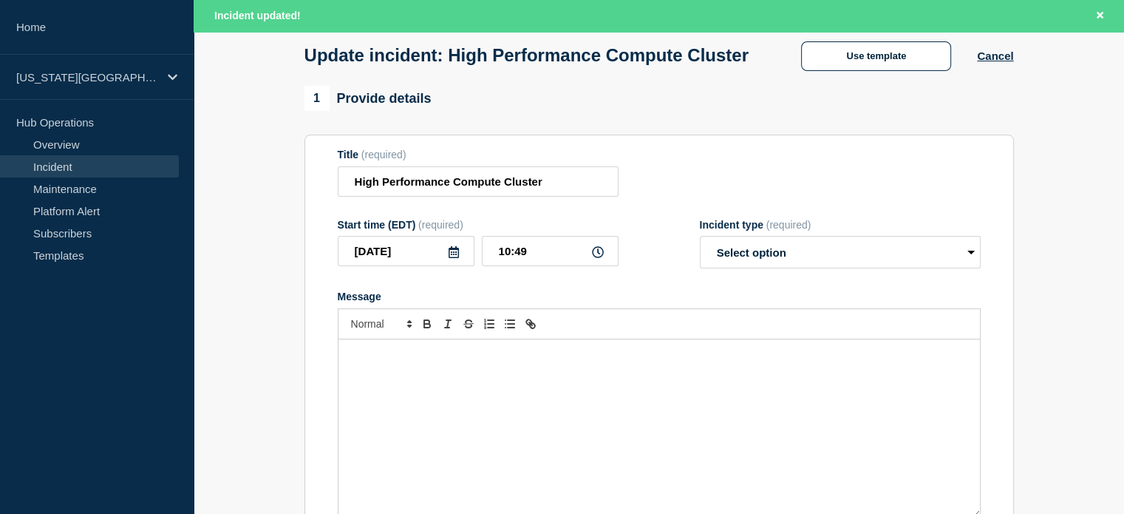
select select "monitoring"
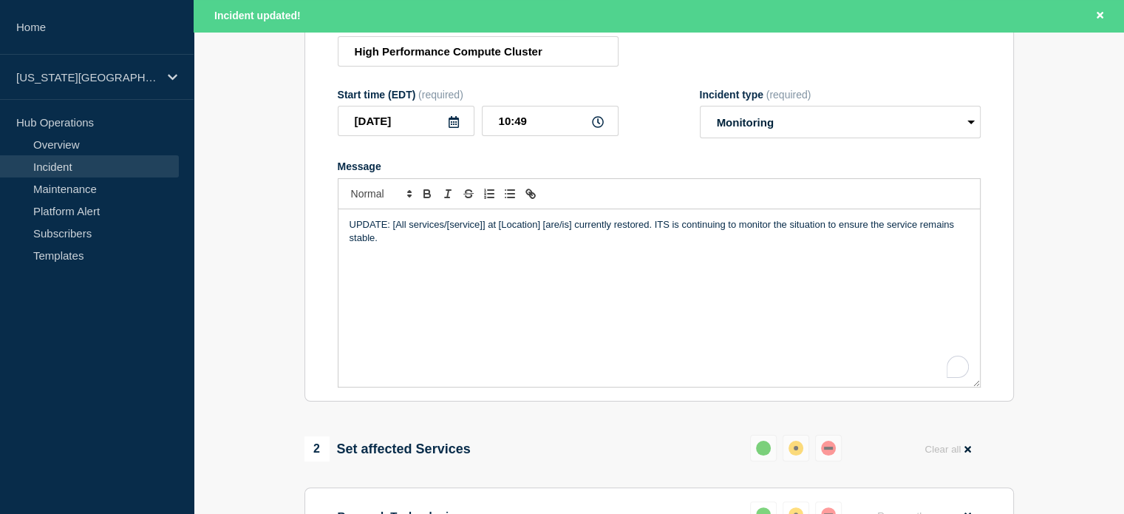
scroll to position [235, 0]
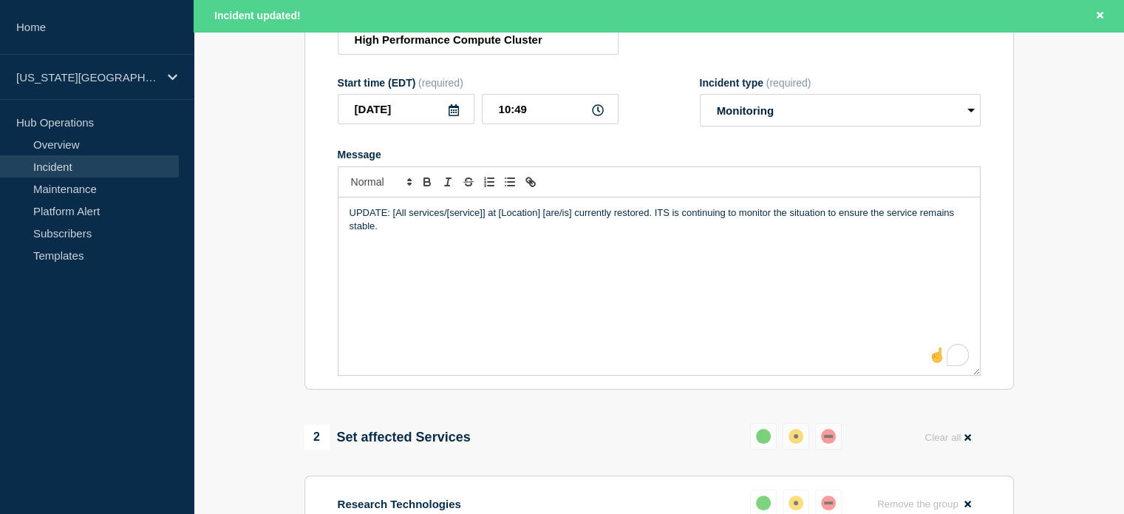
click at [389, 224] on p "UPDATE: [All services/[service]] at [Location] [are/is] currently restored. ITS…" at bounding box center [659, 219] width 619 height 27
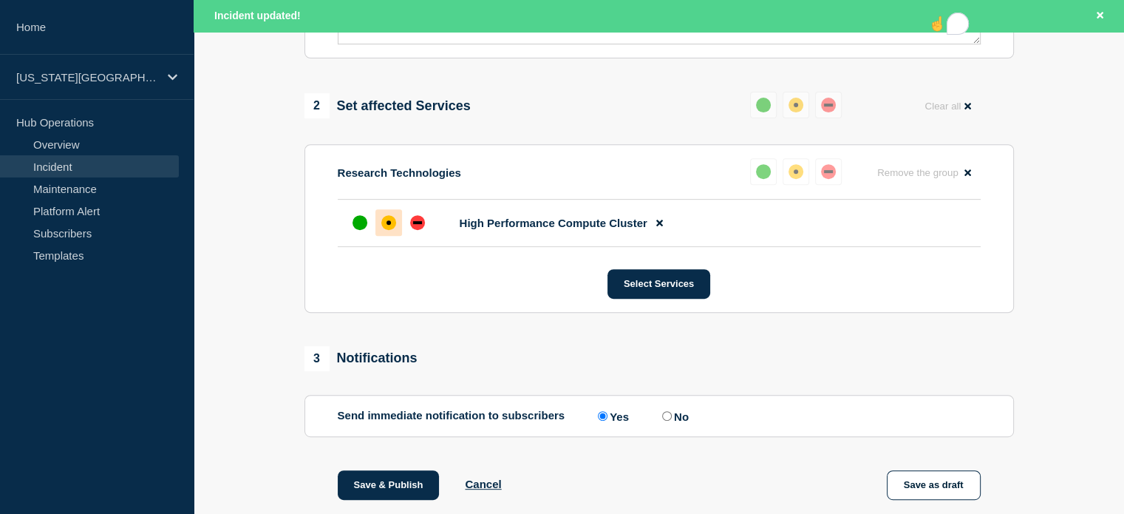
scroll to position [792, 0]
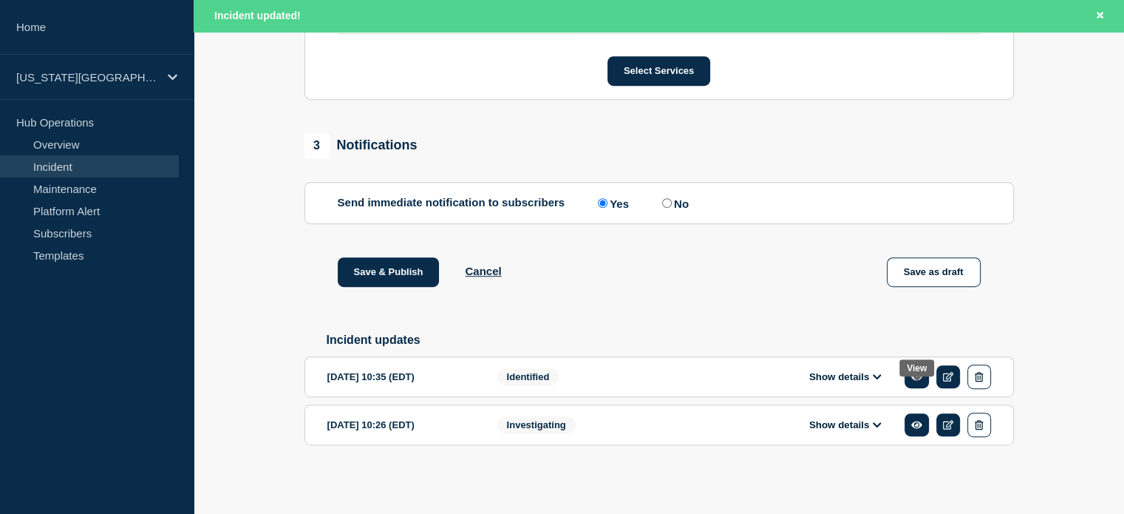
click at [908, 378] on link at bounding box center [917, 376] width 24 height 23
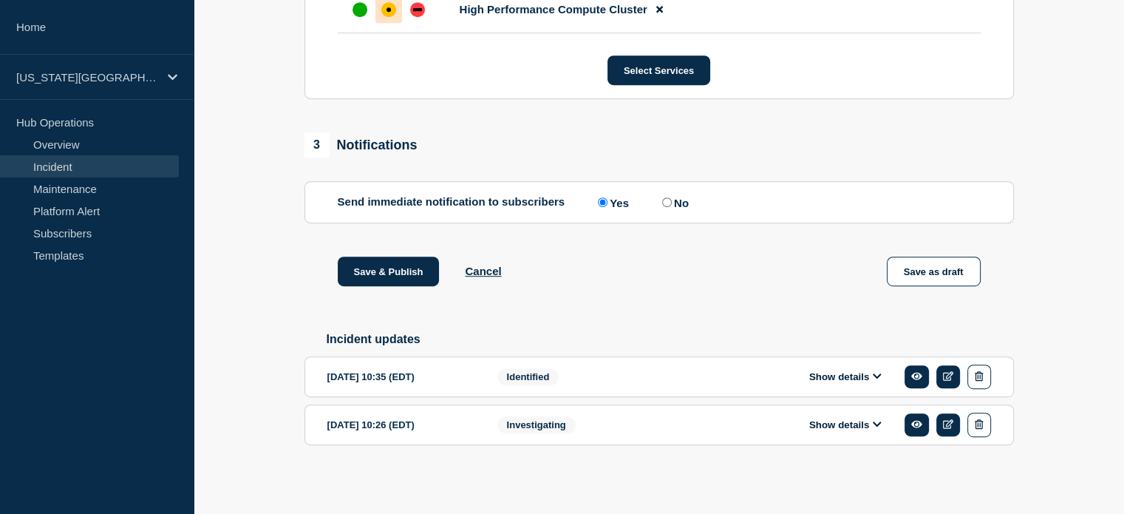
scroll to position [761, 0]
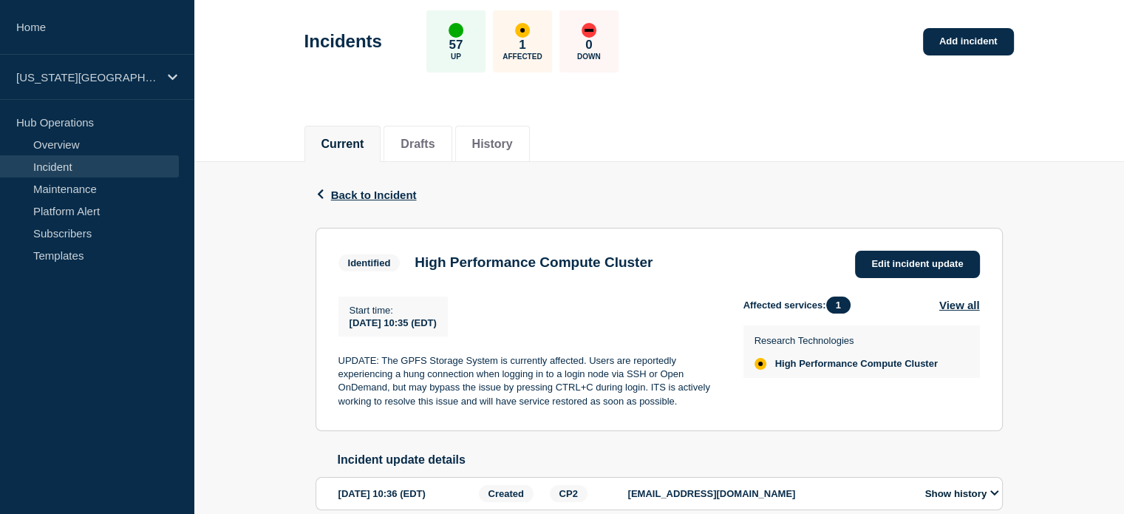
scroll to position [74, 0]
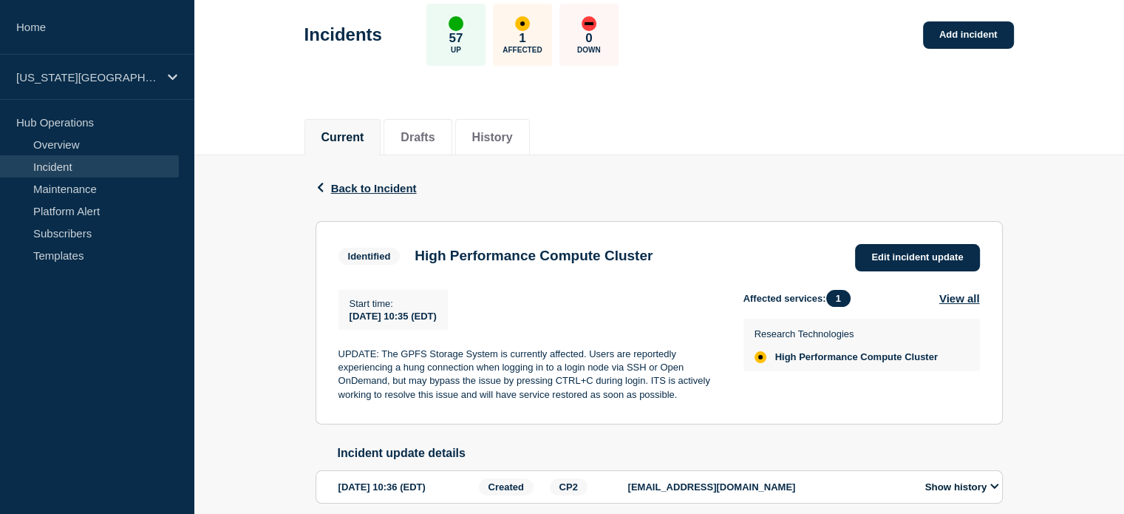
click at [382, 353] on p "UPDATE: The GPFS Storage System is currently affected. Users are reportedly exp…" at bounding box center [528, 374] width 381 height 55
drag, startPoint x: 402, startPoint y: 355, endPoint x: 497, endPoint y: 360, distance: 94.7
click at [497, 360] on p "UPDATE: The GPFS Storage System is currently affected. Users are reportedly exp…" at bounding box center [528, 374] width 381 height 55
copy p "GPFS Storage System"
click at [378, 183] on span "Back to Incident" at bounding box center [374, 188] width 86 height 13
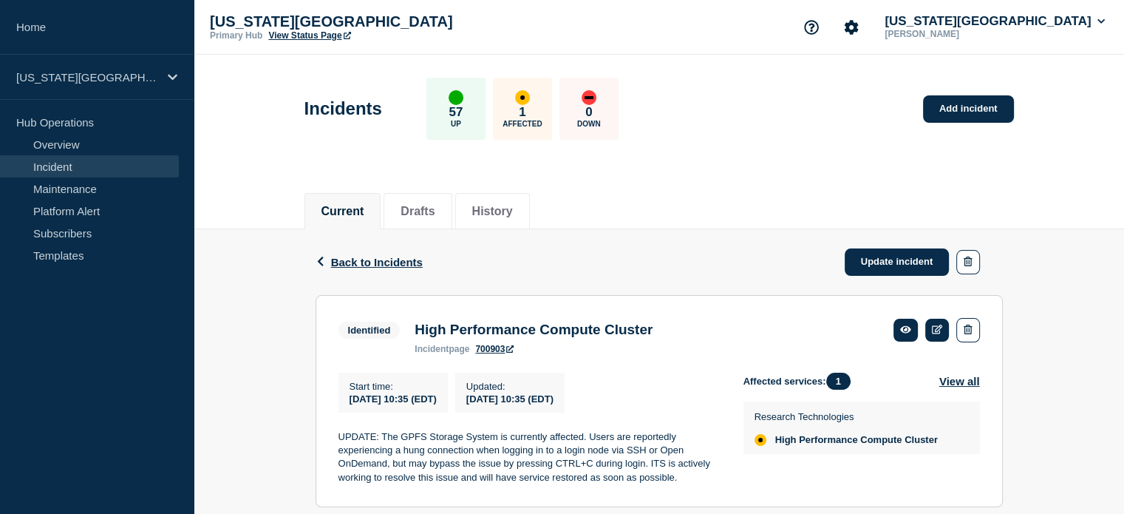
scroll to position [20, 0]
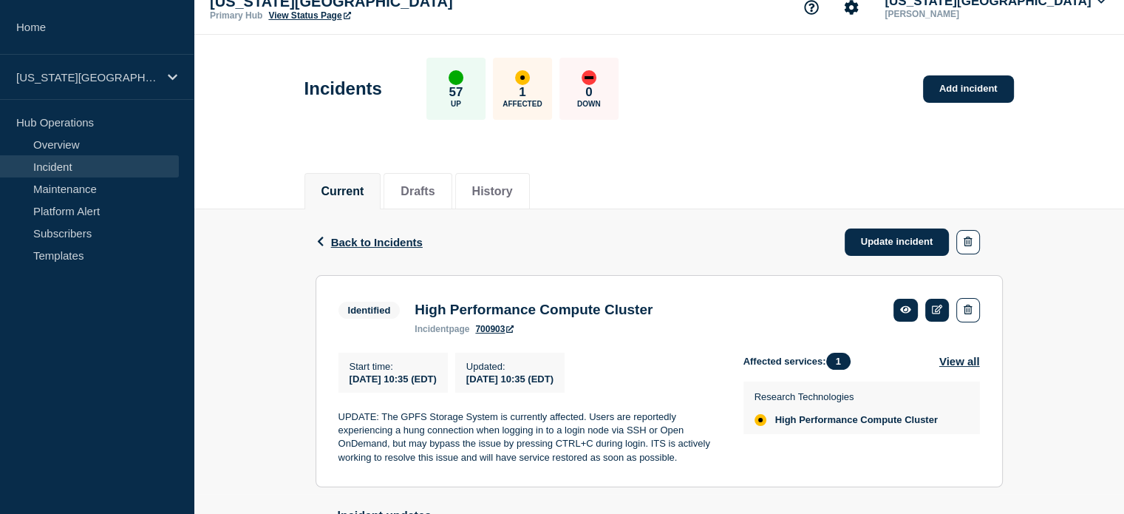
click at [902, 242] on link "Update incident" at bounding box center [897, 241] width 105 height 27
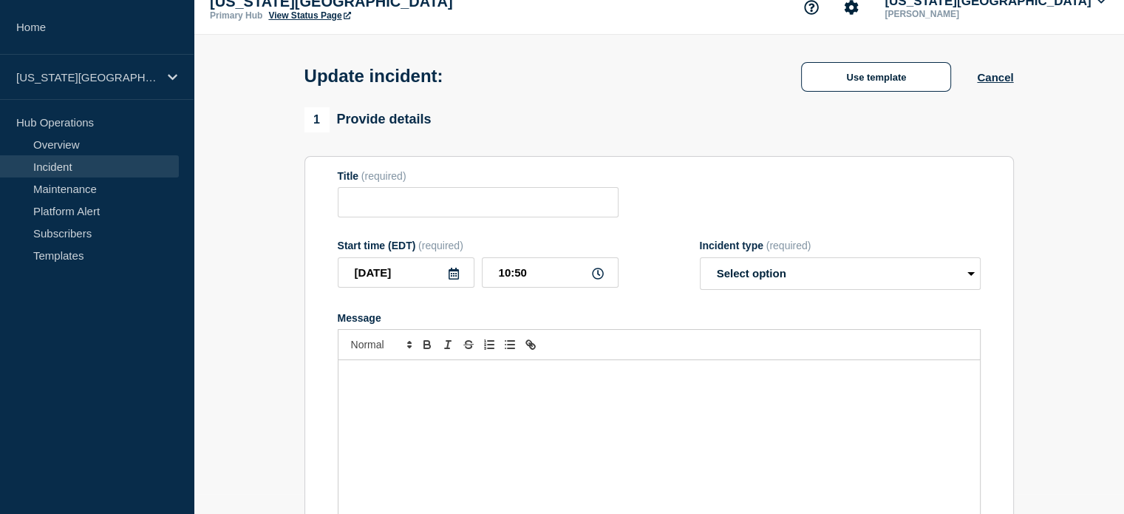
type input "High Performance Compute Cluster"
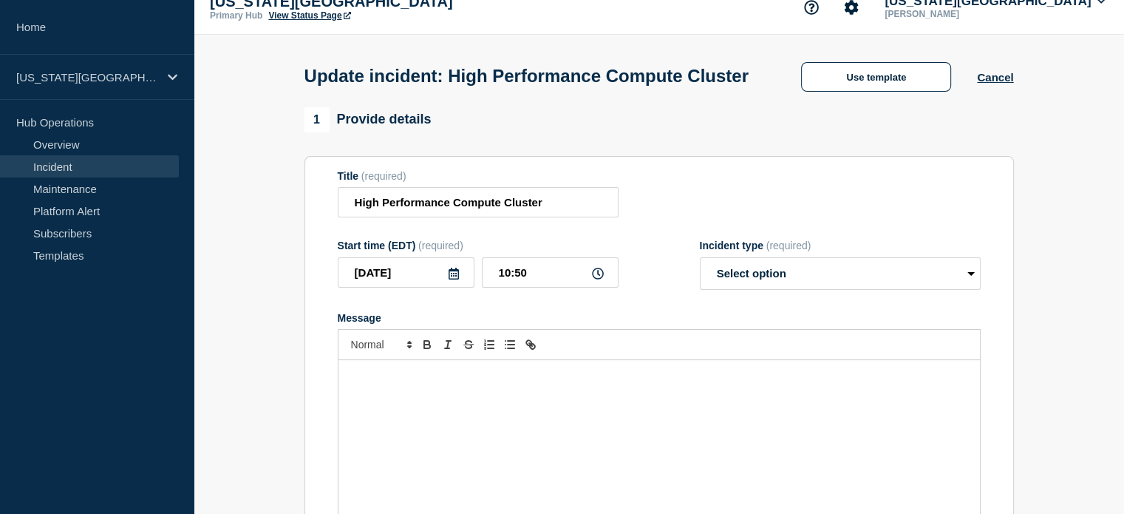
click at [848, 89] on button "Use template" at bounding box center [876, 77] width 150 height 30
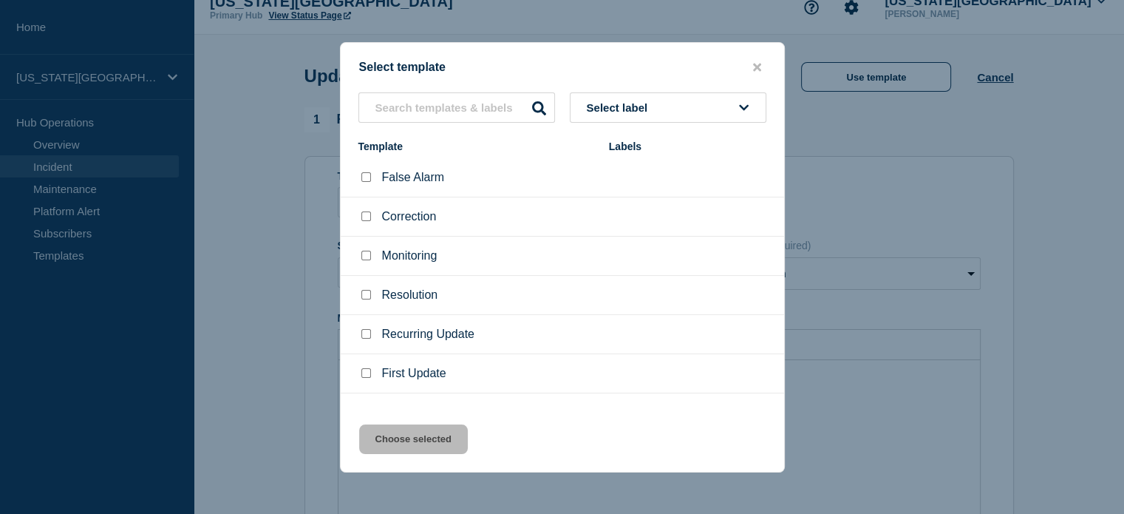
click at [360, 260] on div at bounding box center [365, 255] width 15 height 15
click at [367, 251] on div at bounding box center [365, 255] width 15 height 15
click at [364, 253] on input "Monitoring checkbox" at bounding box center [366, 256] width 10 height 10
checkbox input "true"
click at [406, 438] on button "Choose selected" at bounding box center [413, 439] width 109 height 30
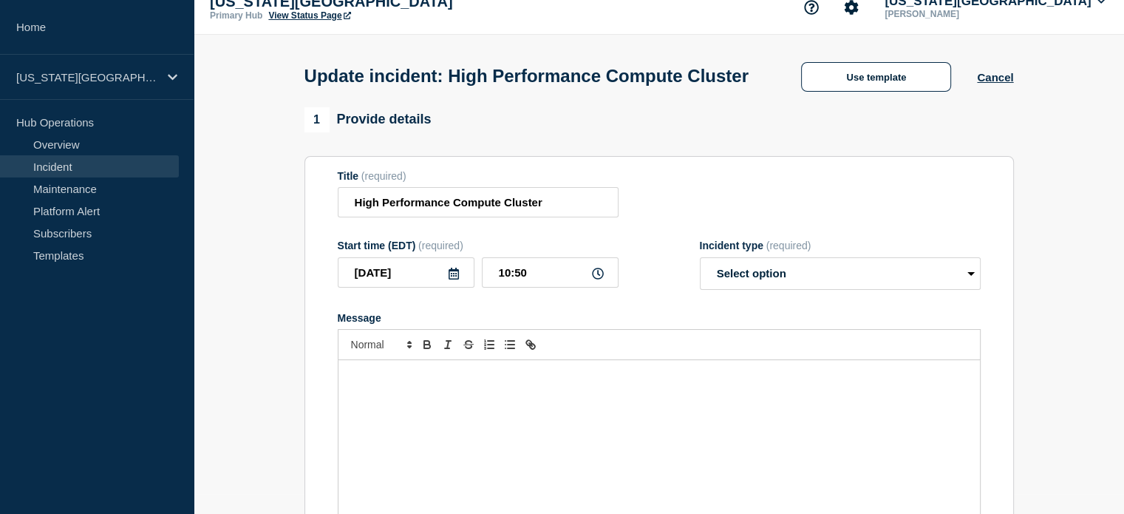
select select "monitoring"
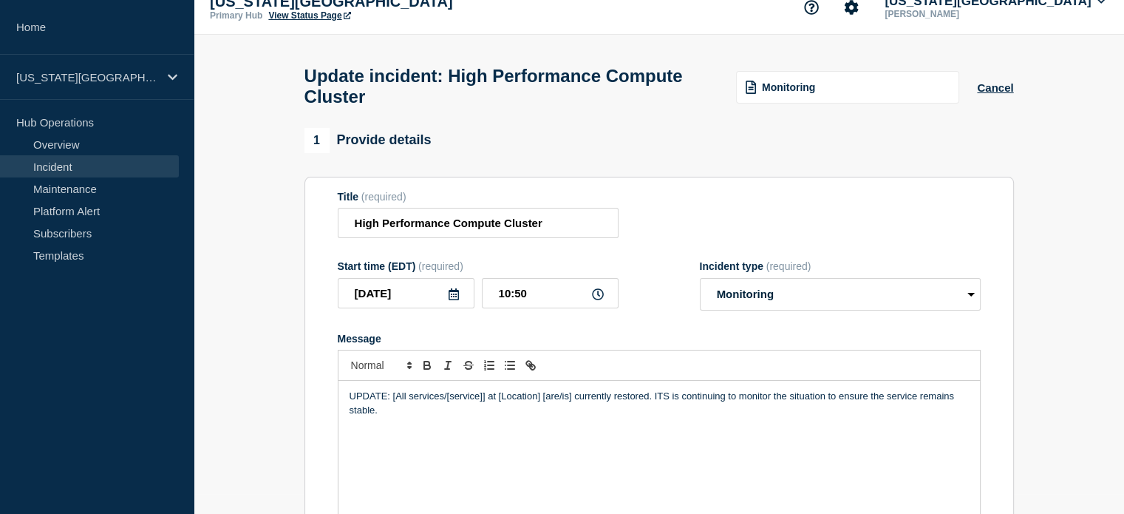
scroll to position [74, 0]
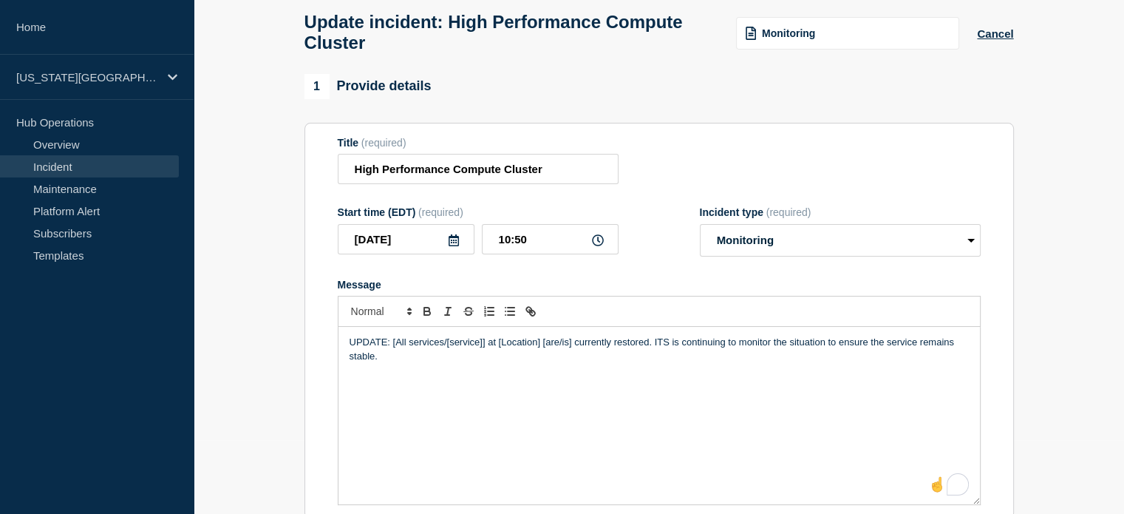
click at [394, 348] on p "UPDATE: [All services/[service]] at [Location] [are/is] currently restored. ITS…" at bounding box center [659, 349] width 619 height 27
paste div "To enrich screen reader interactions, please activate Accessibility in Grammarl…"
click at [394, 348] on p "UPDATE: GPFS Storage System at [Location] [are/is] currently restored. ITS is c…" at bounding box center [659, 349] width 619 height 27
click at [520, 353] on p "UPDATE: The GPFS Storage System at [Location] [are/is] currently restored. ITS …" at bounding box center [659, 349] width 619 height 27
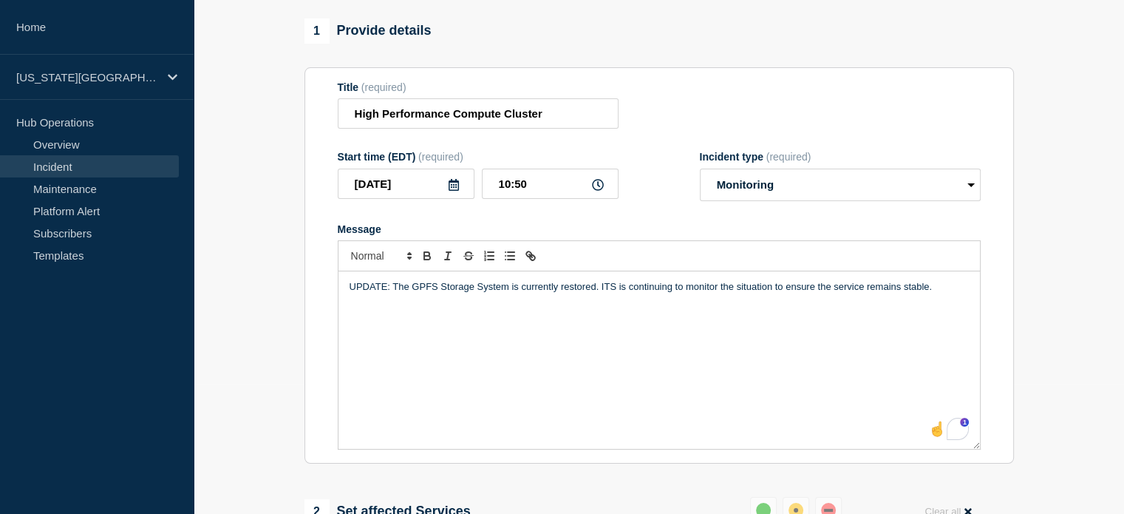
scroll to position [155, 0]
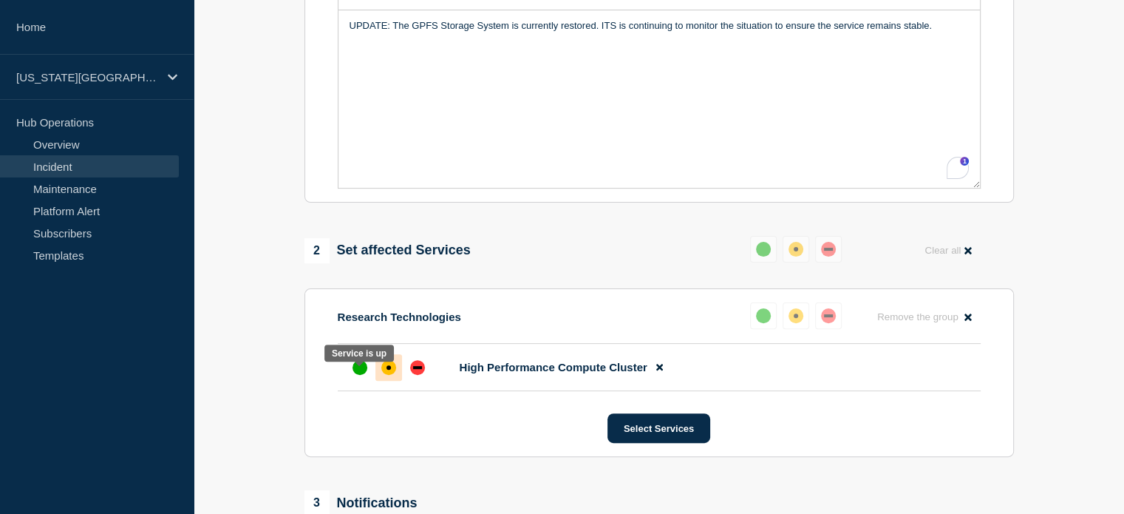
click at [358, 375] on div "up" at bounding box center [360, 367] width 15 height 15
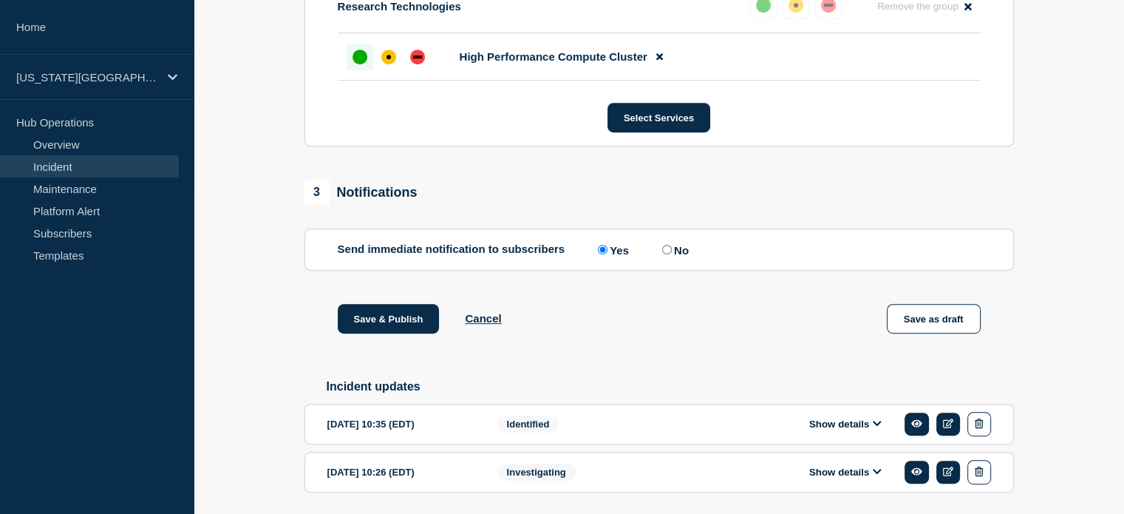
scroll to position [701, 0]
click at [391, 330] on button "Save & Publish" at bounding box center [389, 319] width 102 height 30
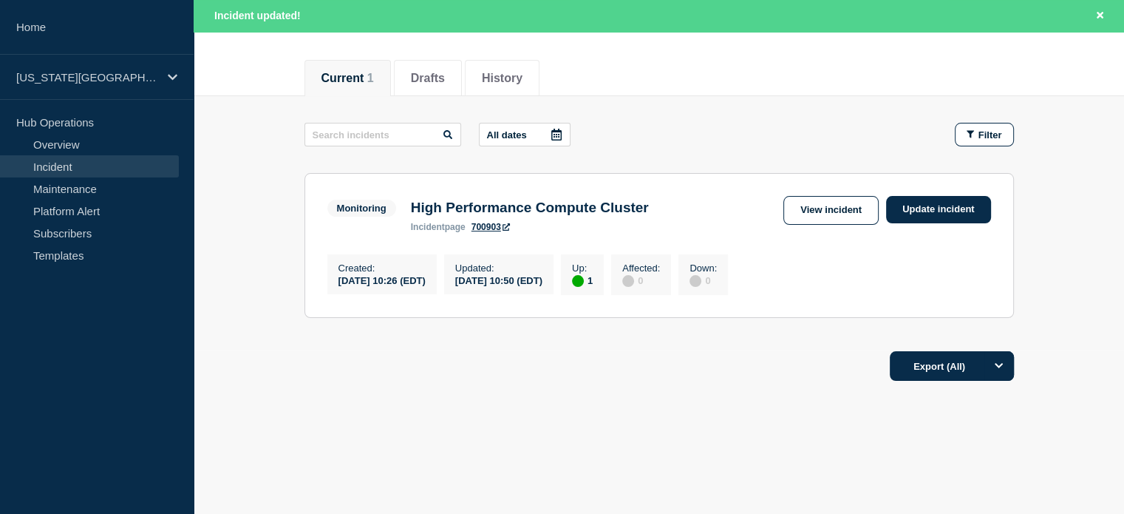
scroll to position [163, 0]
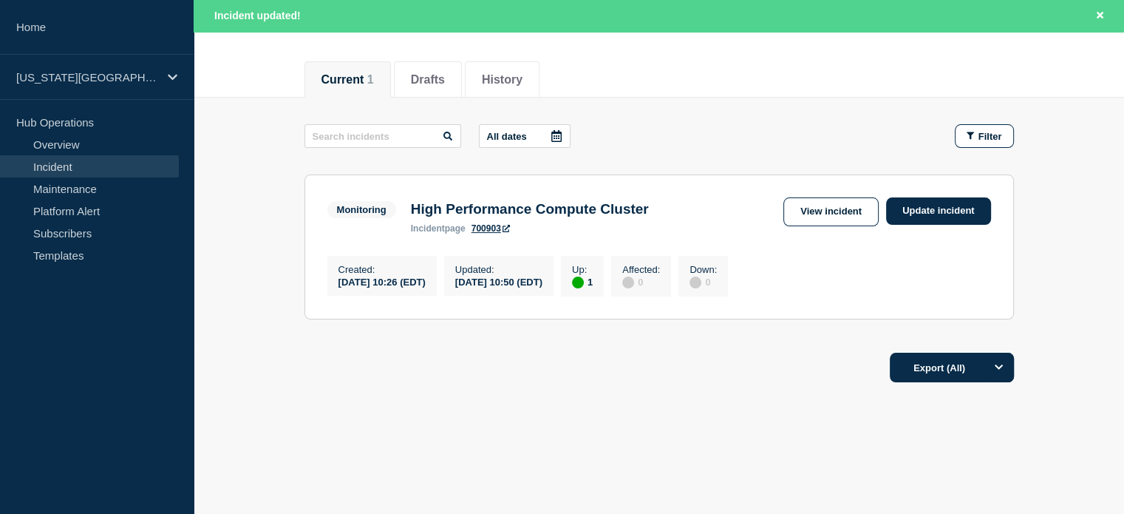
click at [407, 474] on div "Current Drafts History Current 1 Drafts History All dates Filter Monitoring 1 U…" at bounding box center [659, 271] width 930 height 448
